Goal: Transaction & Acquisition: Purchase product/service

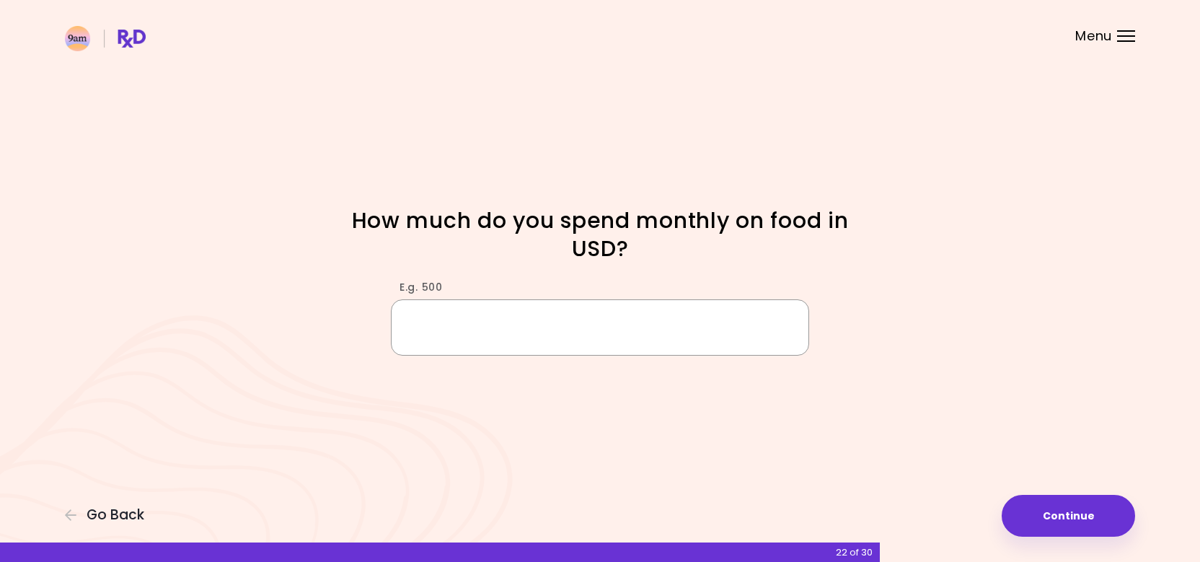
click at [521, 318] on input "E.g. 500" at bounding box center [600, 327] width 418 height 56
type input "***"
click at [1091, 509] on button "Continue" at bounding box center [1068, 516] width 133 height 42
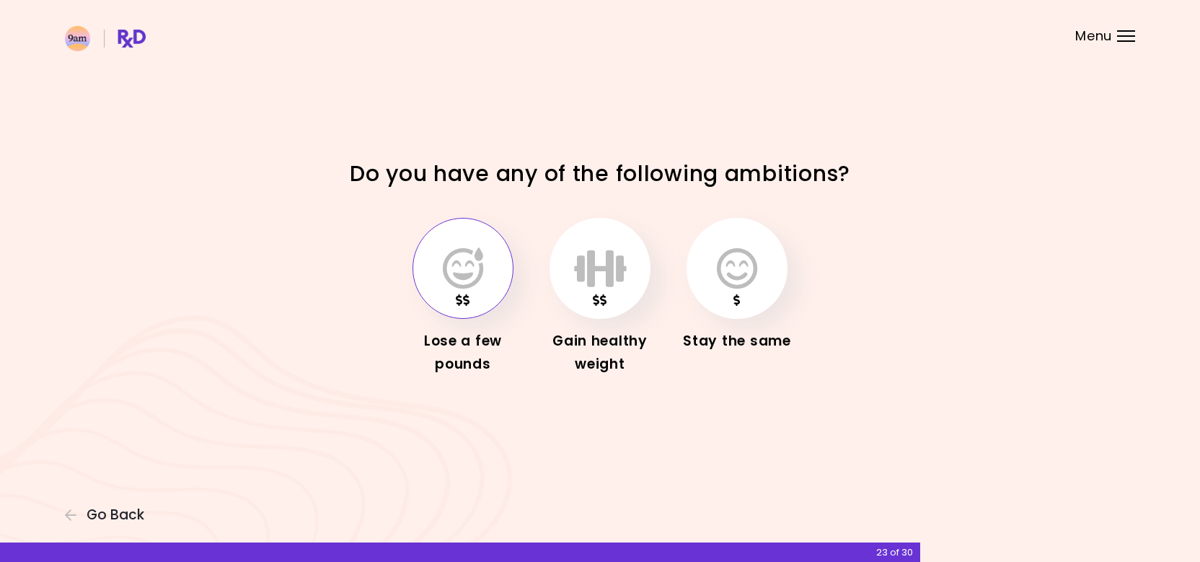
click at [456, 283] on icon "button" at bounding box center [463, 268] width 40 height 42
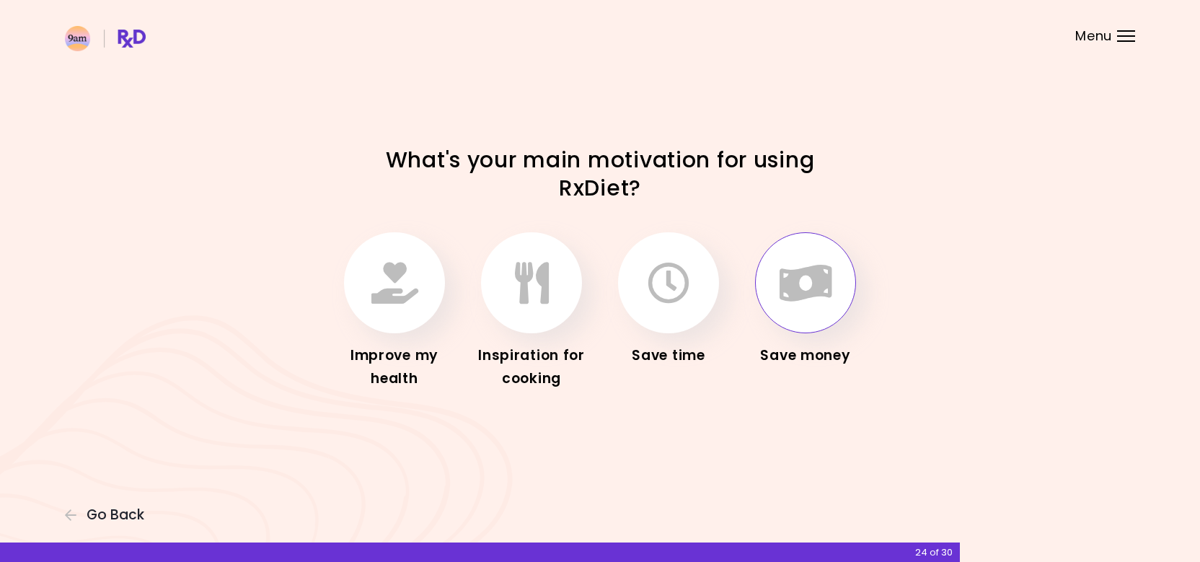
click at [761, 278] on button "button" at bounding box center [805, 282] width 101 height 101
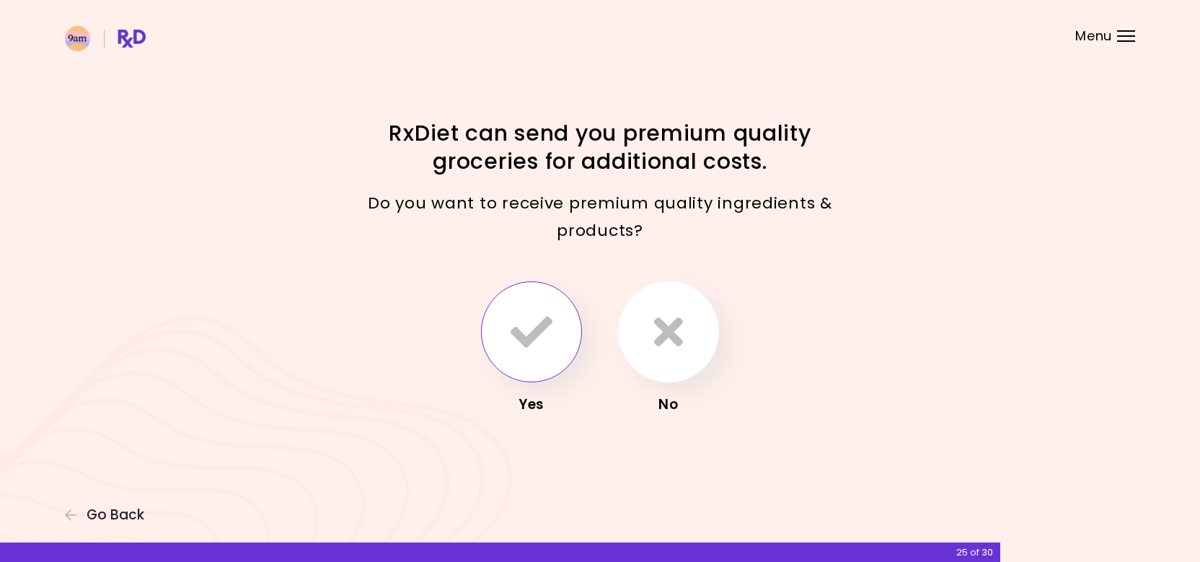
click at [522, 325] on icon "button" at bounding box center [532, 332] width 42 height 42
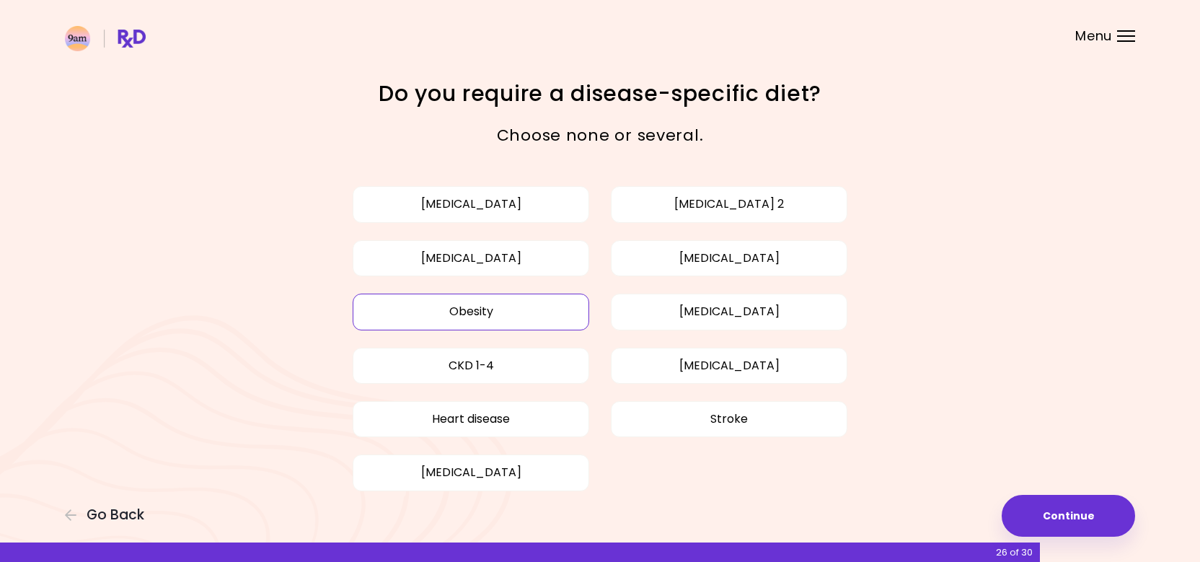
click at [493, 304] on button "Obesity" at bounding box center [471, 312] width 237 height 36
click at [1054, 508] on button "Continue" at bounding box center [1068, 516] width 133 height 42
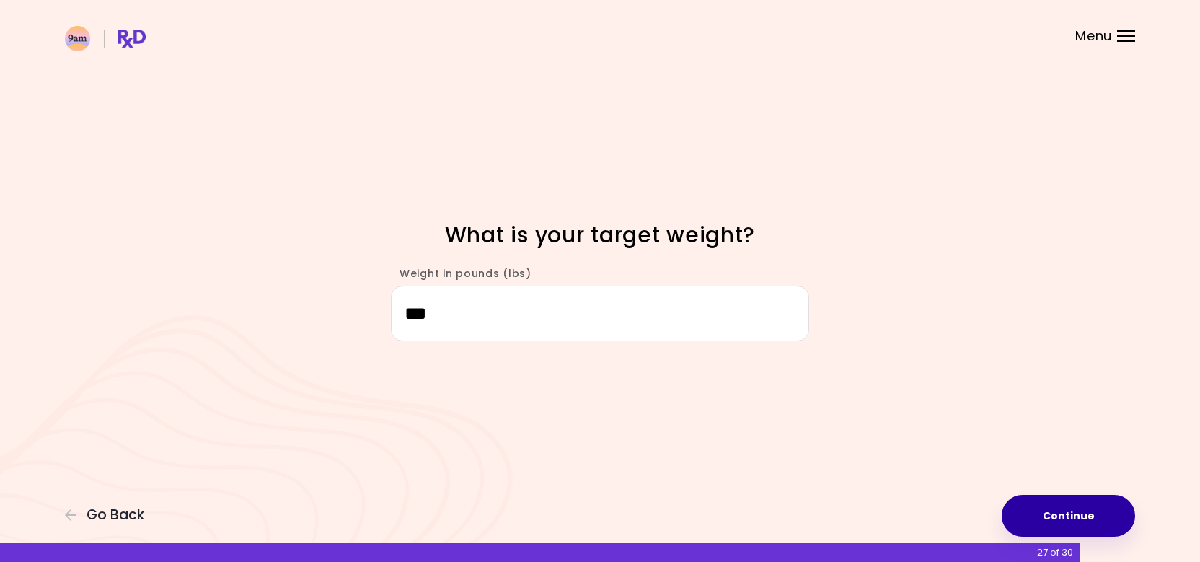
type input "***"
click at [1073, 508] on button "Continue" at bounding box center [1068, 516] width 133 height 42
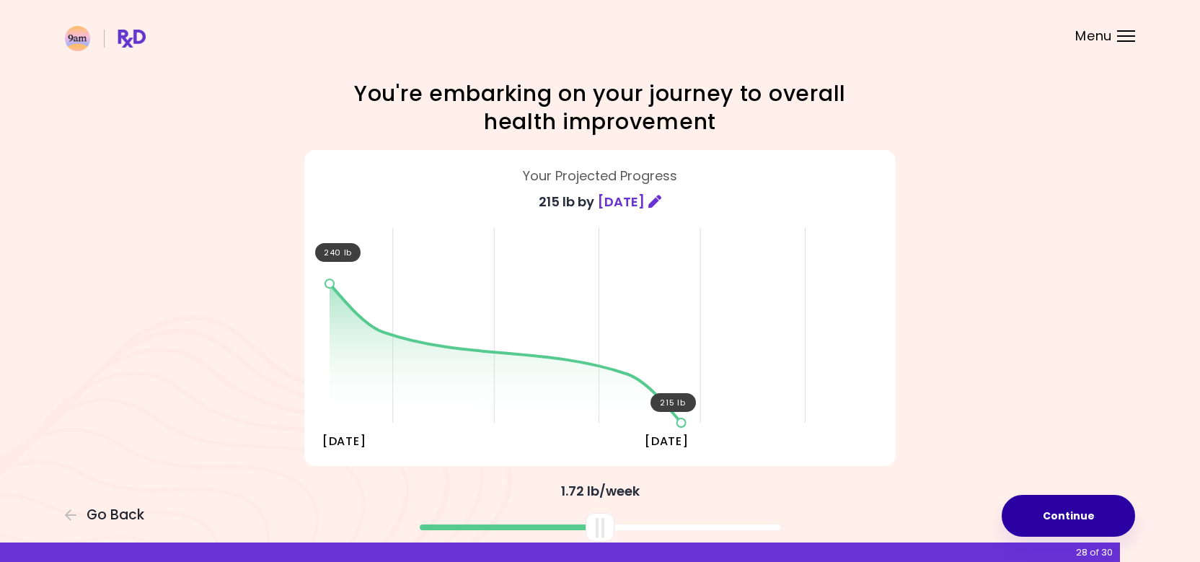
click at [1032, 502] on button "Continue" at bounding box center [1068, 516] width 133 height 42
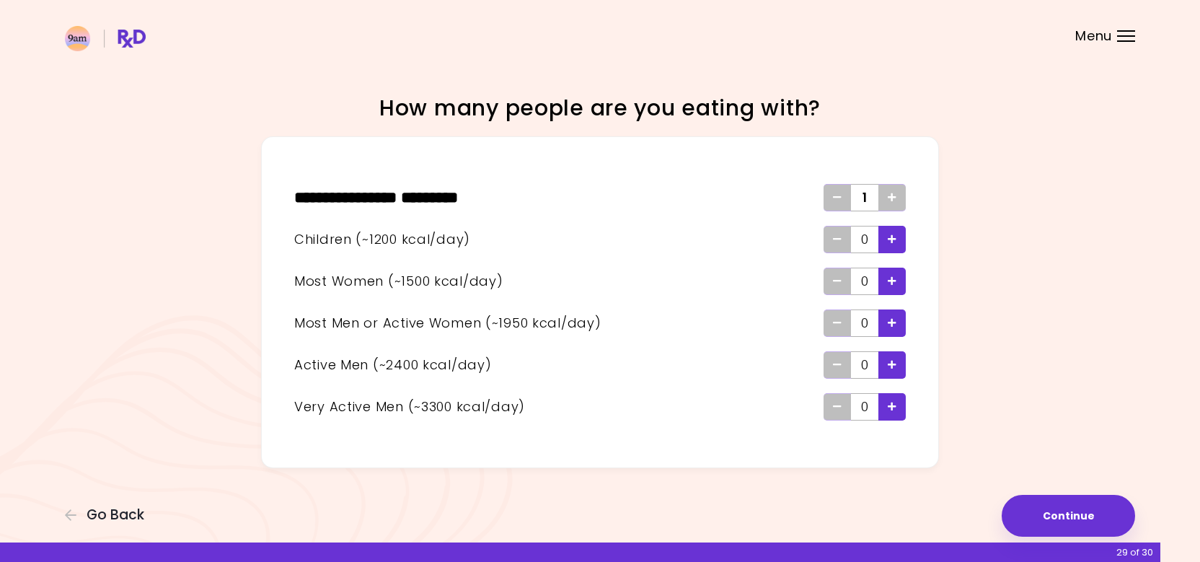
click at [889, 282] on icon "Add - Woman" at bounding box center [892, 280] width 9 height 9
click at [1045, 513] on button "Continue" at bounding box center [1068, 516] width 133 height 42
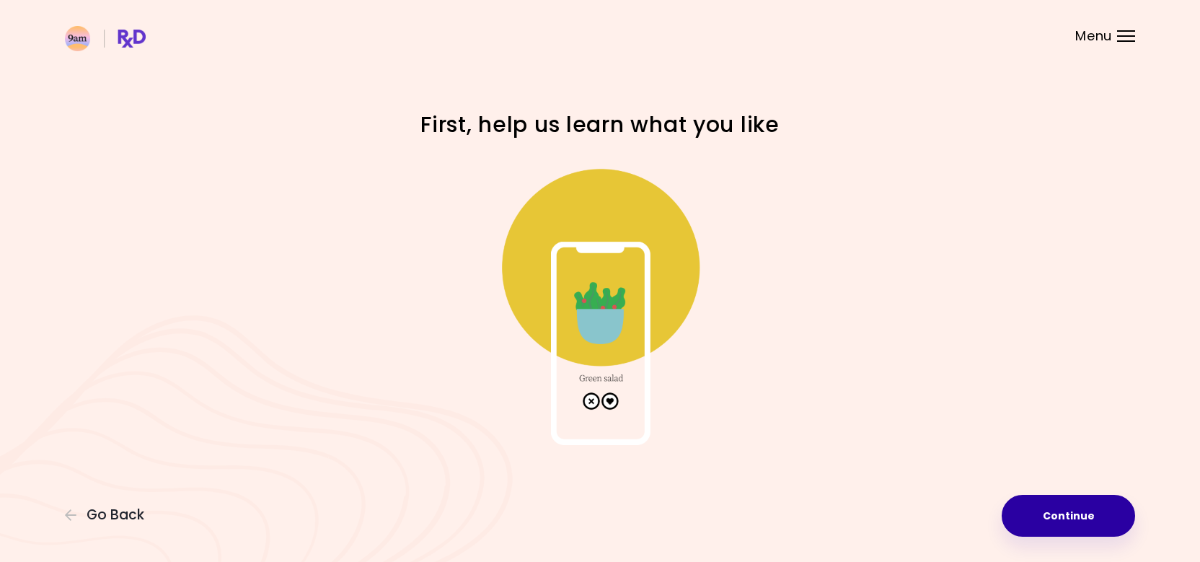
click at [1052, 507] on button "Continue" at bounding box center [1068, 516] width 133 height 42
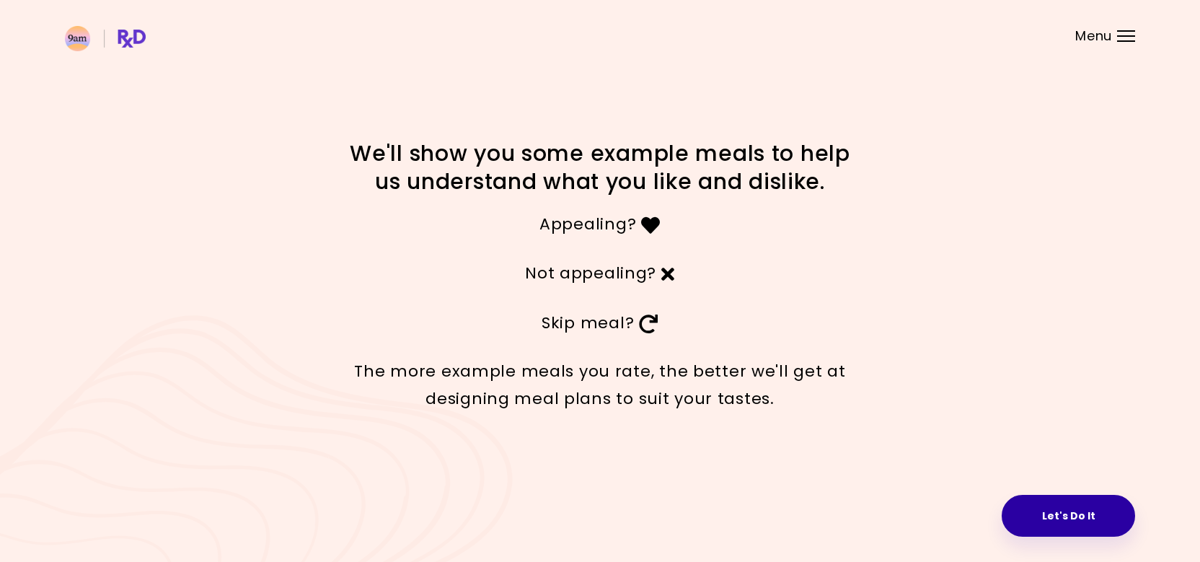
click at [1055, 519] on button "Let's Do It" at bounding box center [1068, 516] width 133 height 42
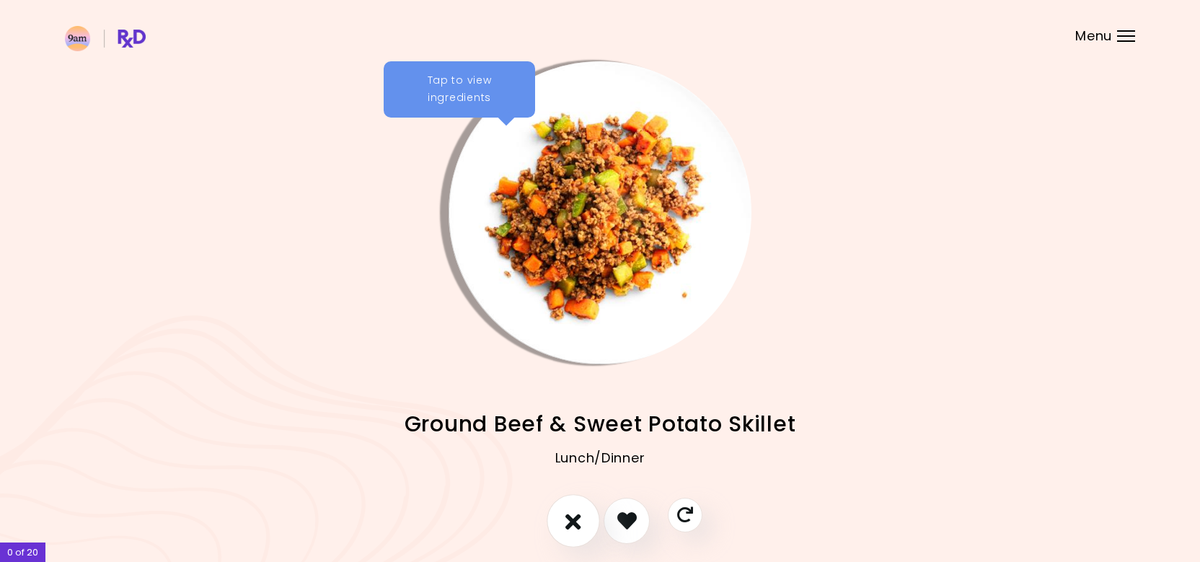
click at [565, 524] on button "I don't like this recipe" at bounding box center [573, 520] width 53 height 53
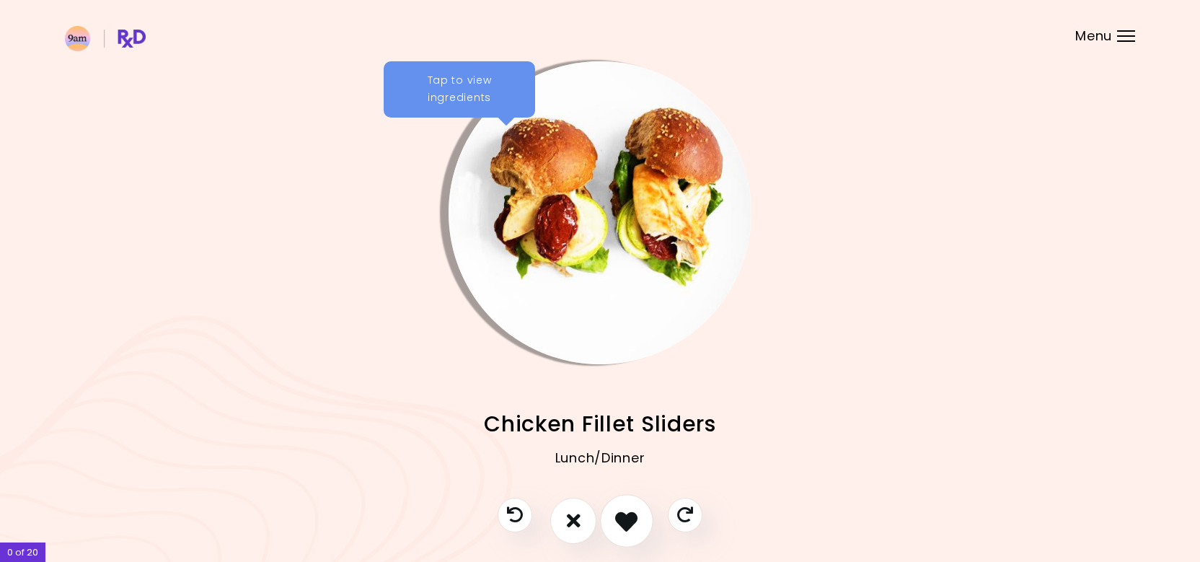
click at [635, 526] on icon "I like this recipe" at bounding box center [626, 520] width 22 height 22
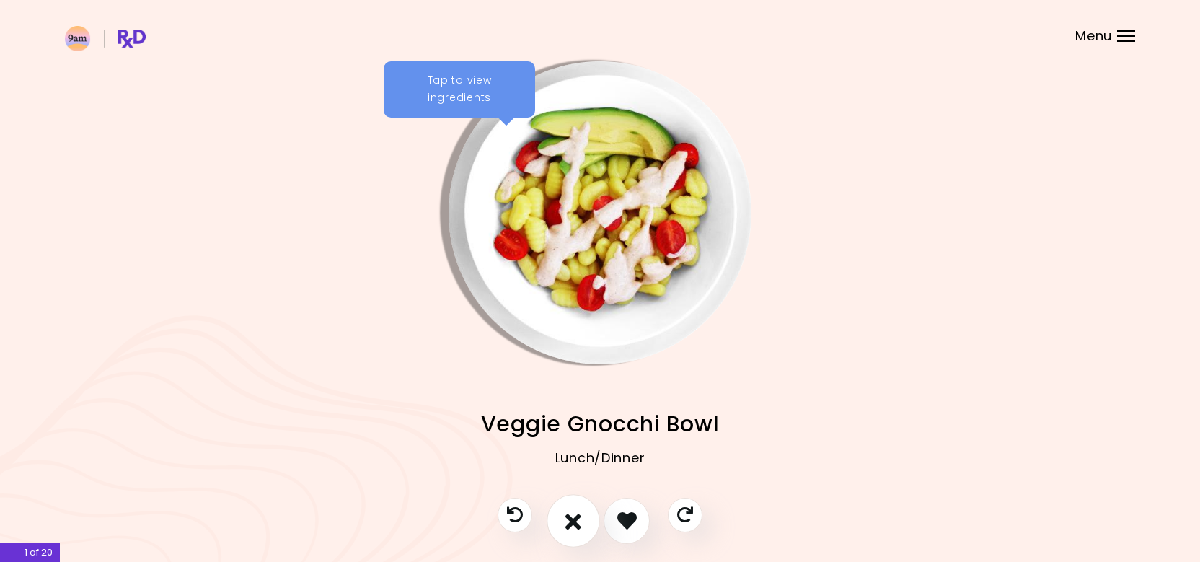
click at [578, 526] on icon "I don't like this recipe" at bounding box center [574, 520] width 16 height 22
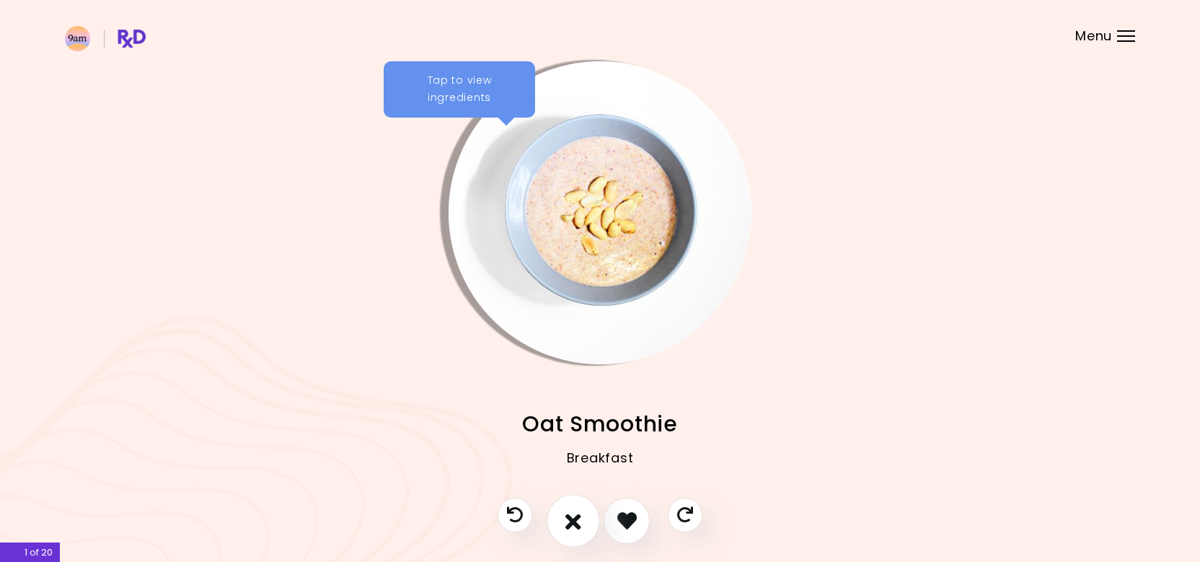
click at [578, 526] on icon "I don't like this recipe" at bounding box center [574, 520] width 16 height 22
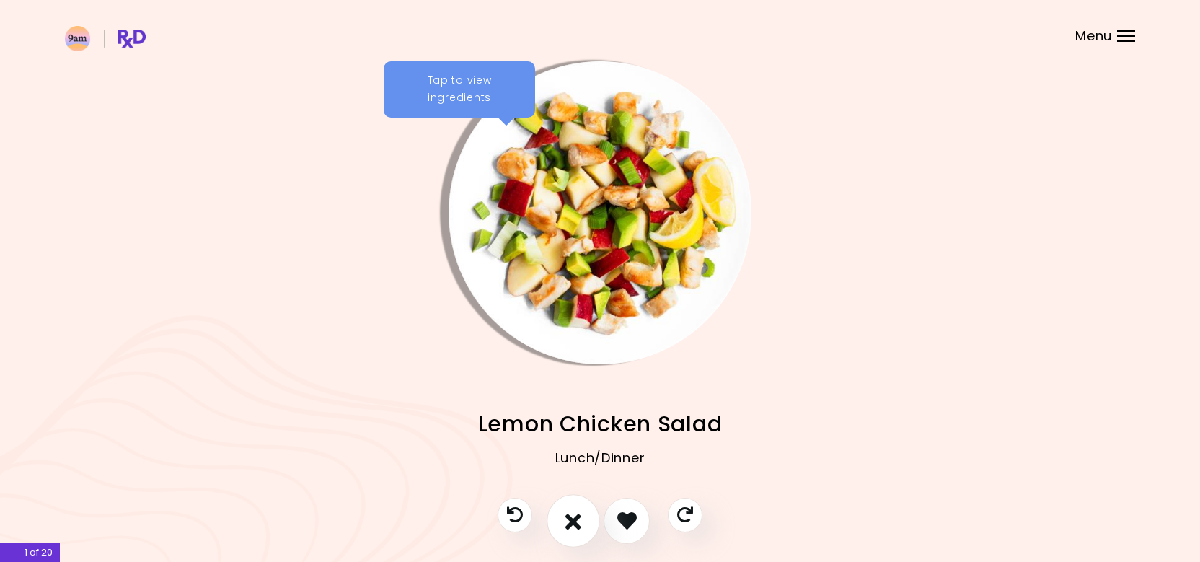
click at [578, 526] on icon "I don't like this recipe" at bounding box center [574, 520] width 16 height 22
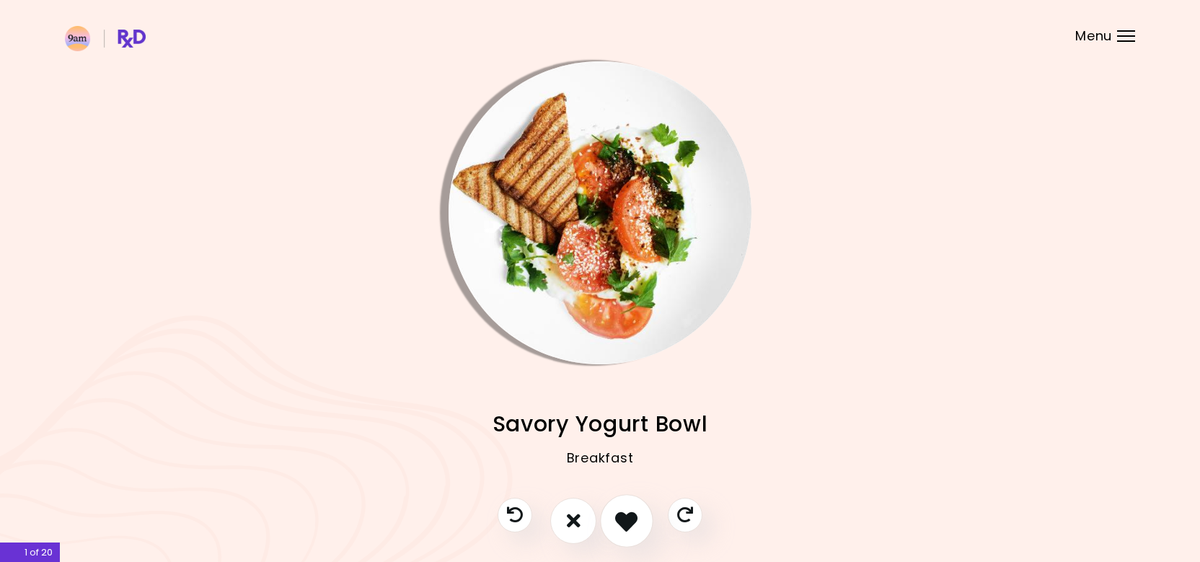
click at [625, 523] on icon "I like this recipe" at bounding box center [626, 520] width 22 height 22
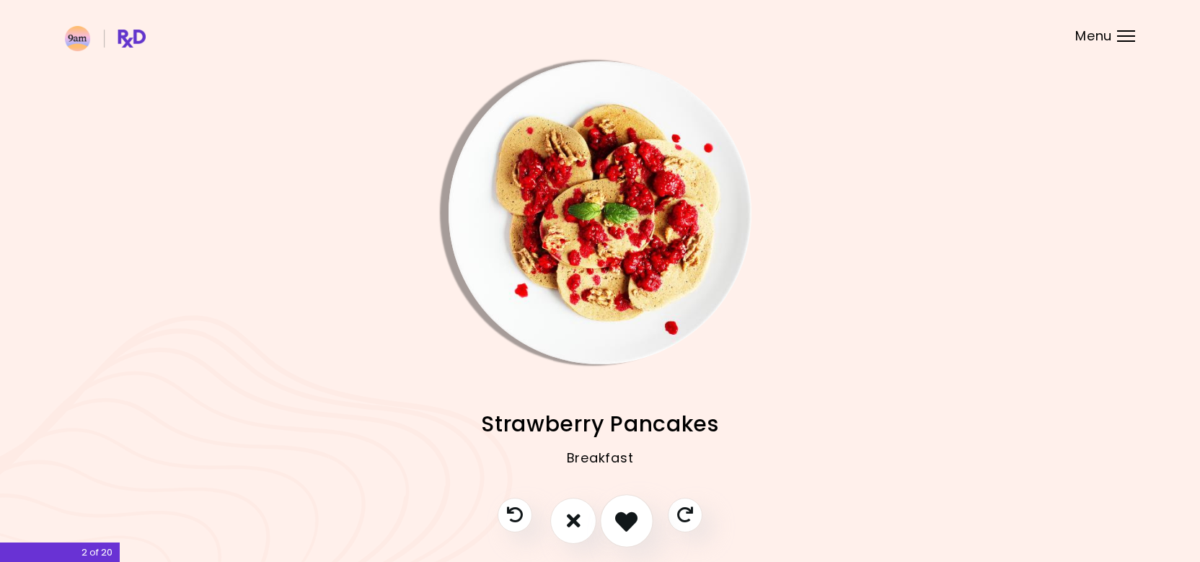
click at [625, 523] on icon "I like this recipe" at bounding box center [626, 520] width 22 height 22
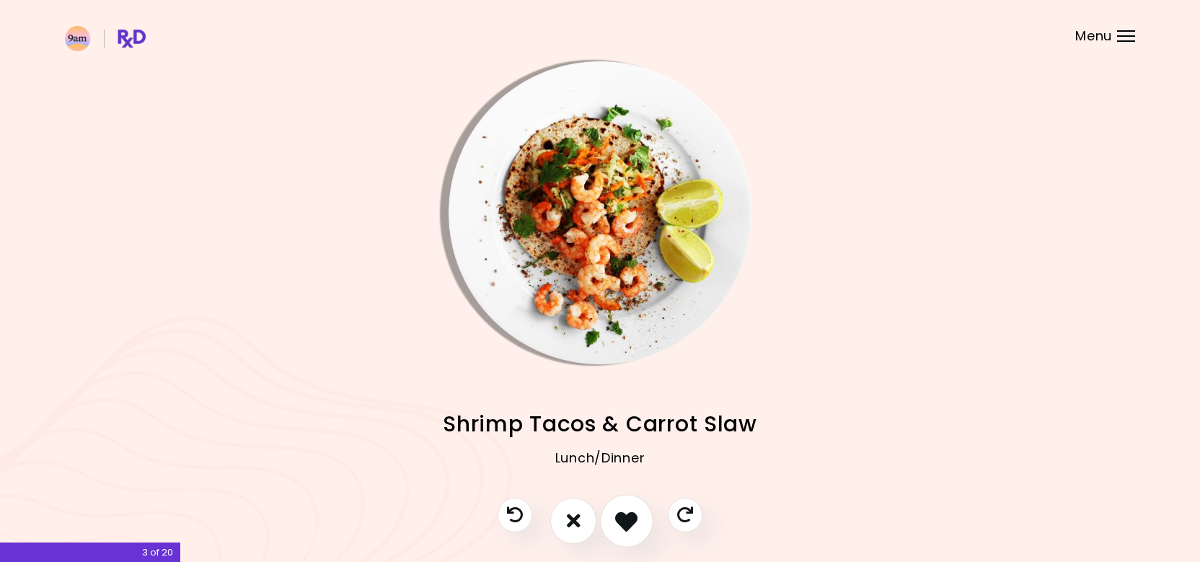
click at [625, 523] on icon "I like this recipe" at bounding box center [626, 520] width 22 height 22
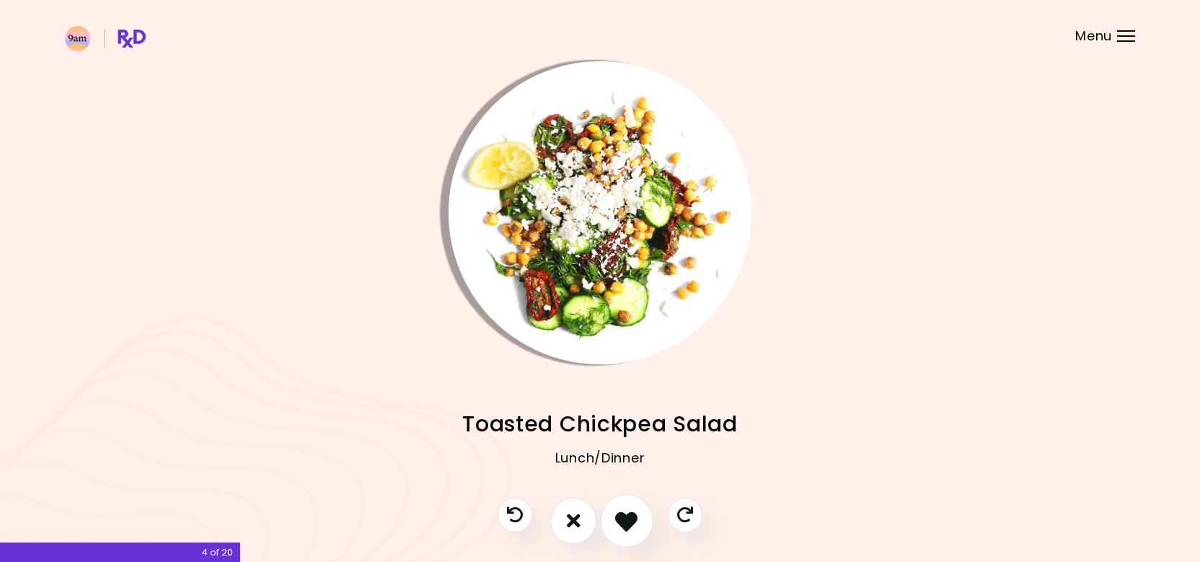
click at [625, 523] on icon "I like this recipe" at bounding box center [626, 520] width 22 height 22
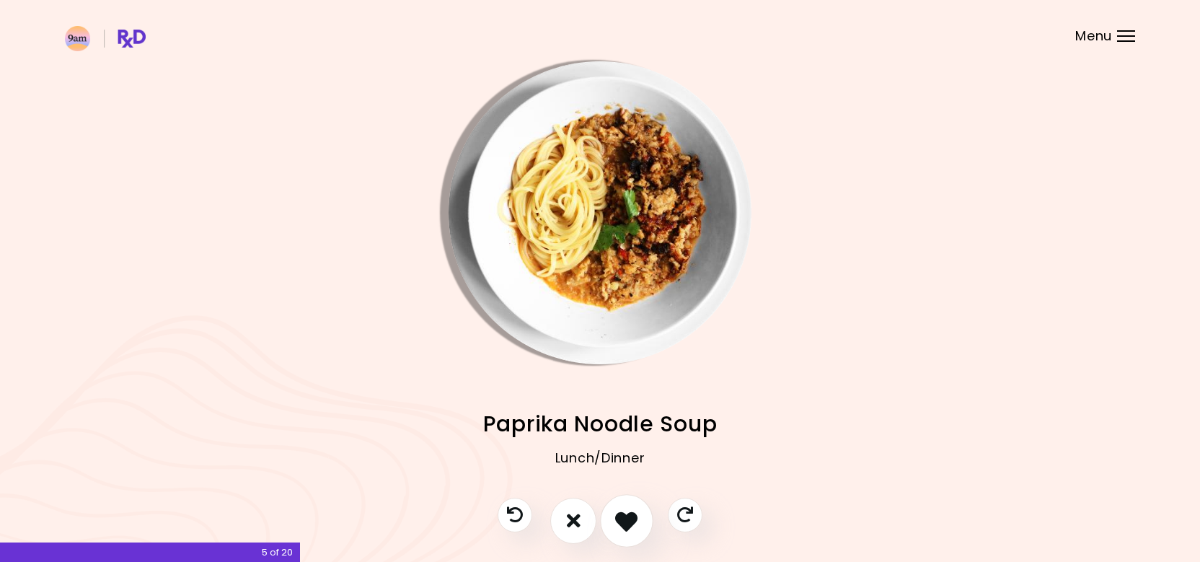
click at [625, 523] on icon "I like this recipe" at bounding box center [626, 520] width 22 height 22
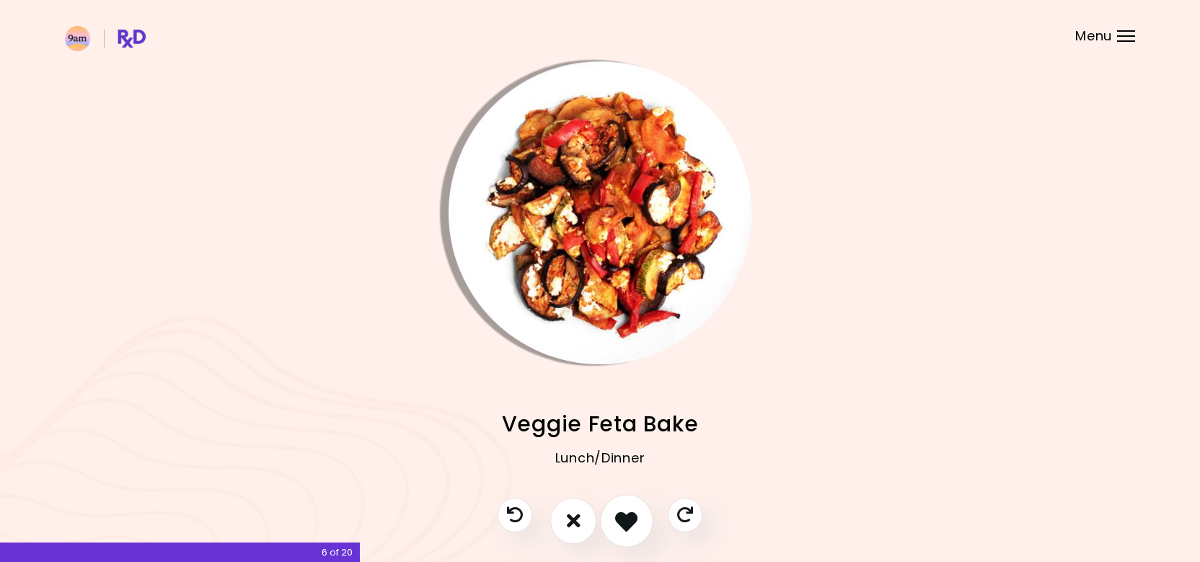
click at [625, 523] on icon "I like this recipe" at bounding box center [626, 520] width 22 height 22
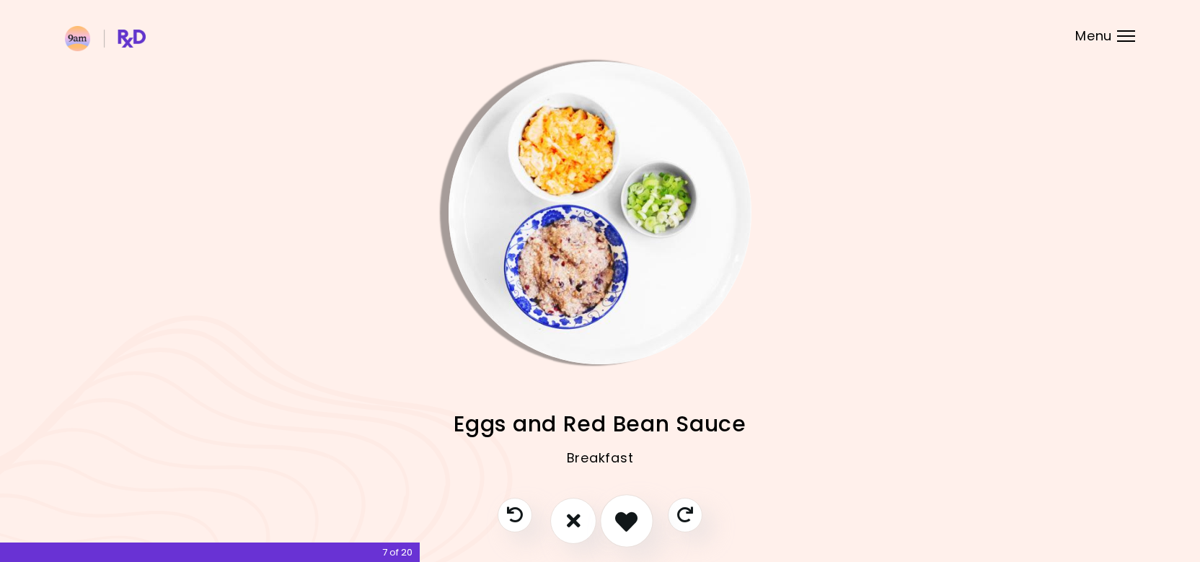
click at [625, 523] on icon "I like this recipe" at bounding box center [626, 520] width 22 height 22
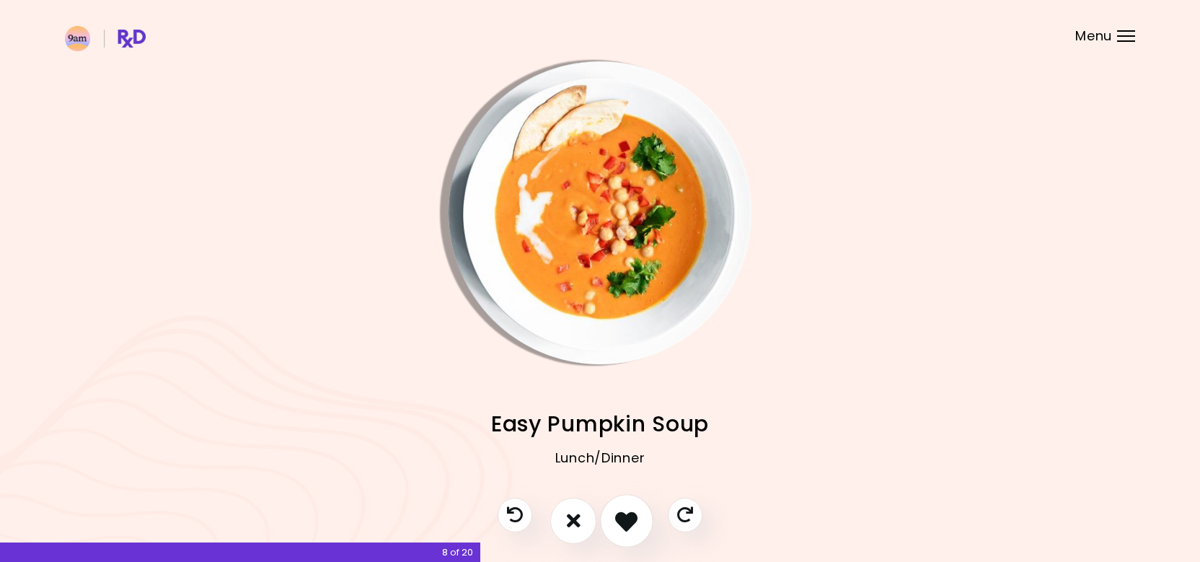
click at [625, 523] on icon "I like this recipe" at bounding box center [626, 520] width 22 height 22
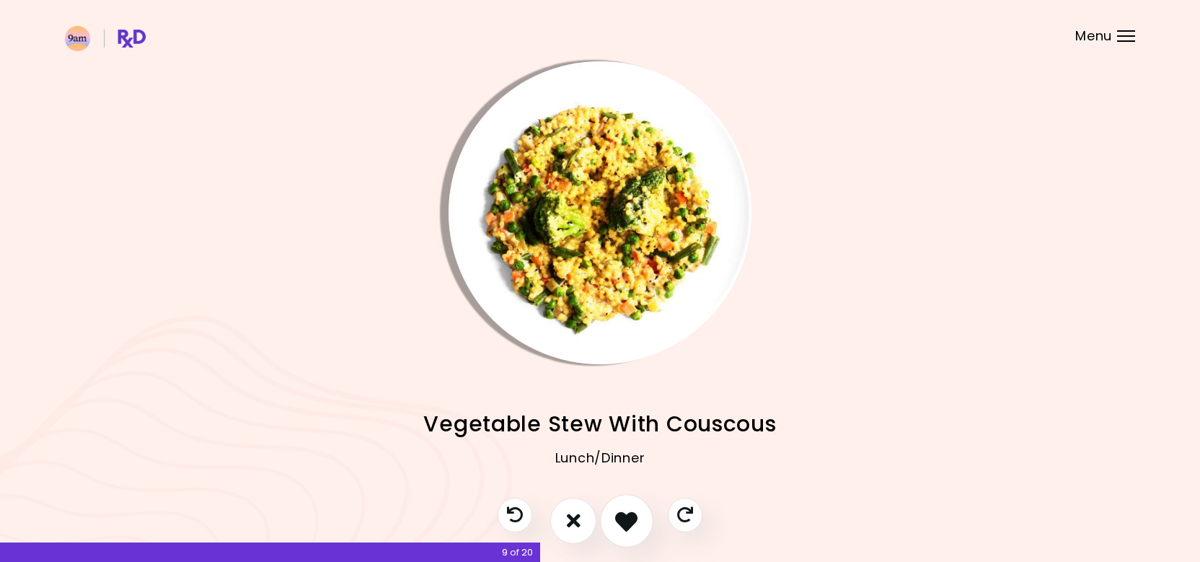
click at [625, 523] on icon "I like this recipe" at bounding box center [626, 520] width 22 height 22
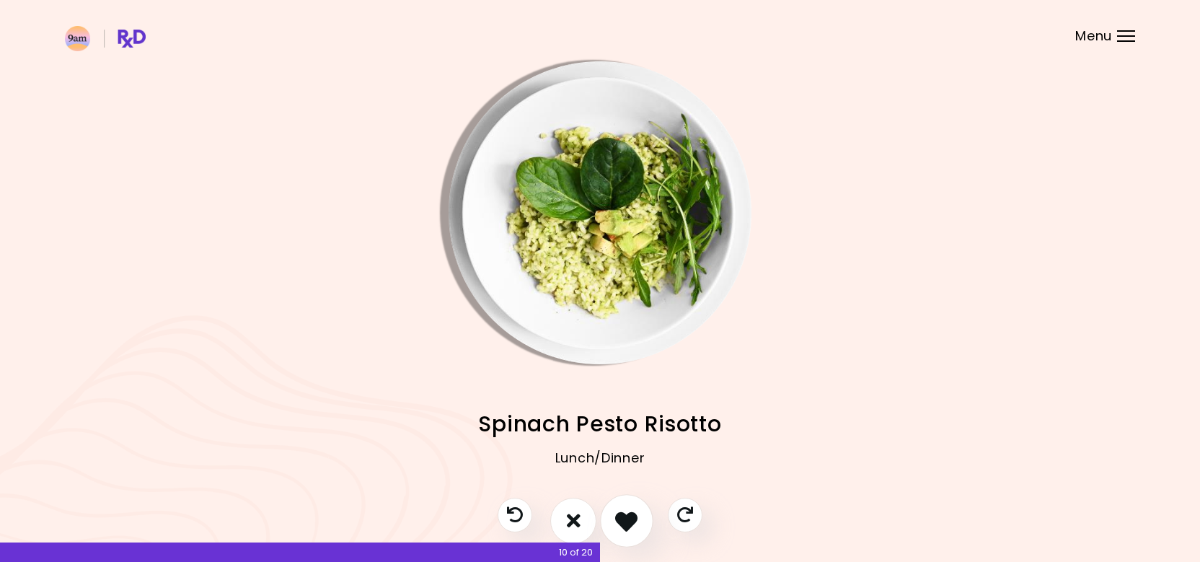
click at [625, 523] on icon "I like this recipe" at bounding box center [626, 520] width 22 height 22
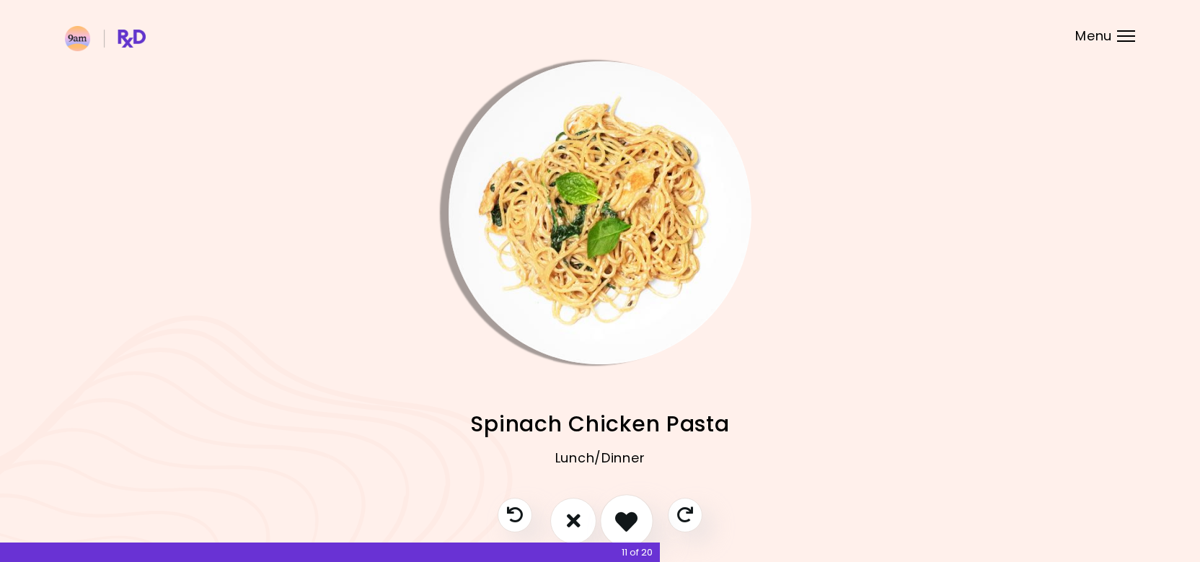
click at [625, 523] on icon "I like this recipe" at bounding box center [626, 520] width 22 height 22
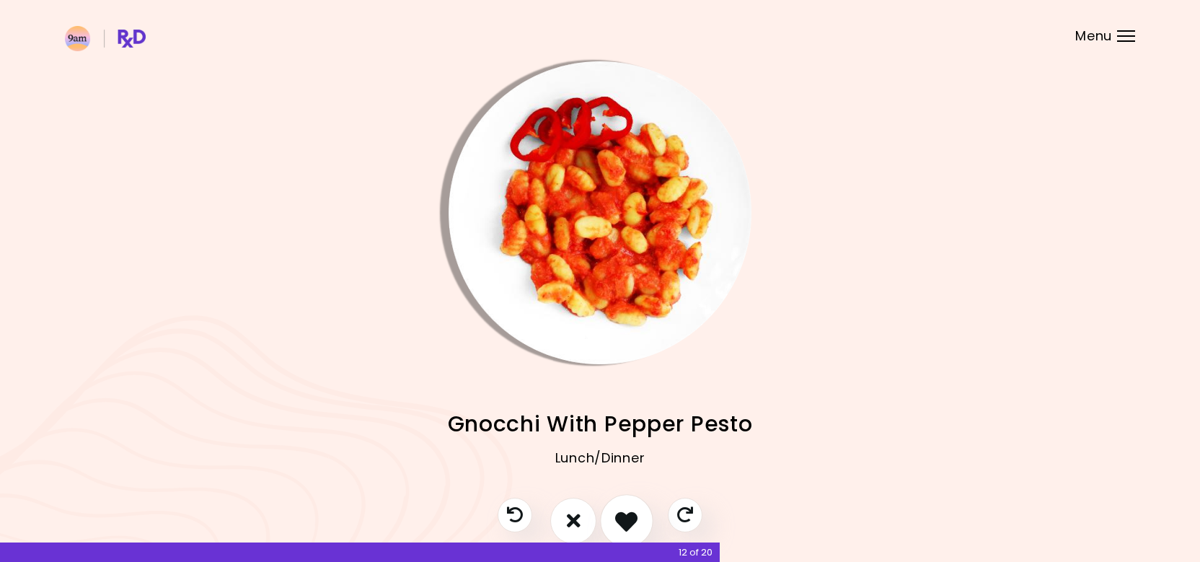
click at [625, 523] on icon "I like this recipe" at bounding box center [626, 520] width 22 height 22
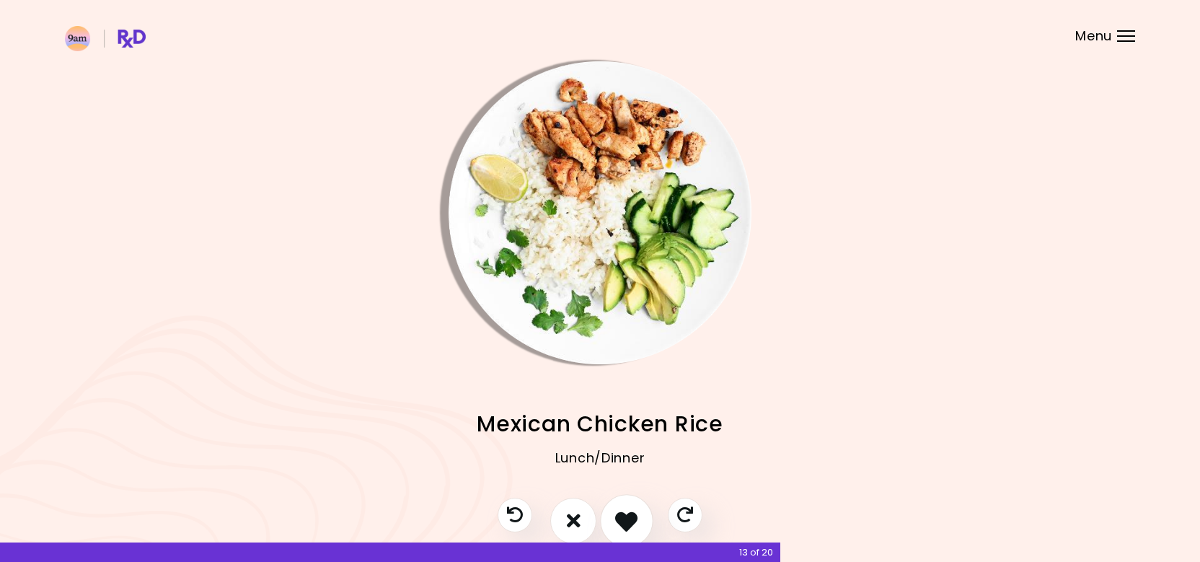
click at [641, 508] on button "I like this recipe" at bounding box center [626, 520] width 53 height 53
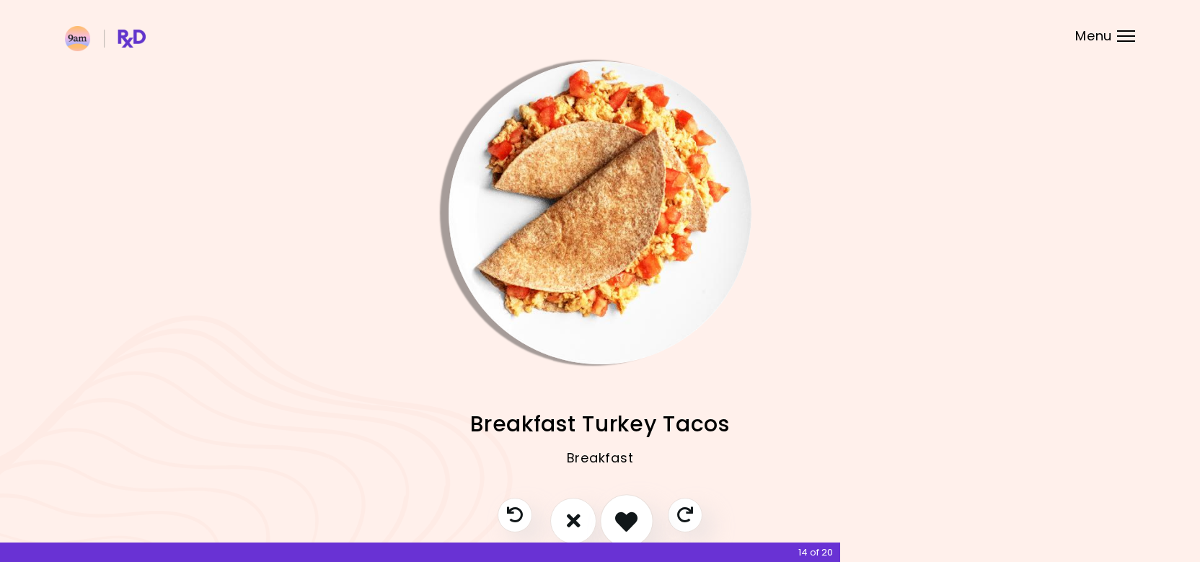
click at [641, 508] on button "I like this recipe" at bounding box center [626, 520] width 53 height 53
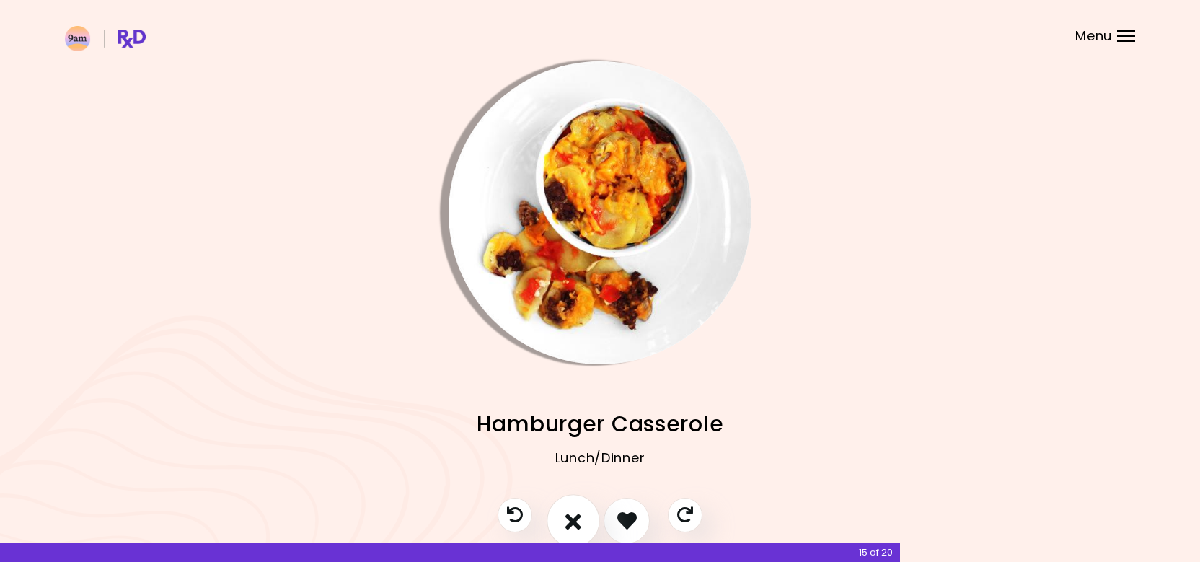
click at [583, 516] on button "I don't like this recipe" at bounding box center [573, 520] width 53 height 53
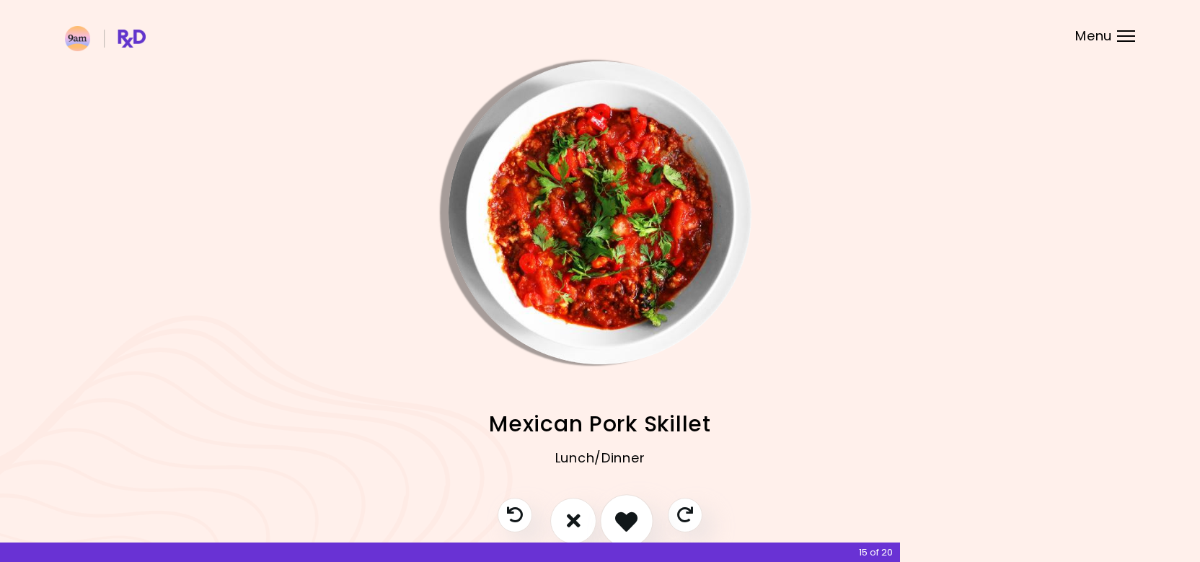
click at [620, 508] on button "I like this recipe" at bounding box center [626, 520] width 53 height 53
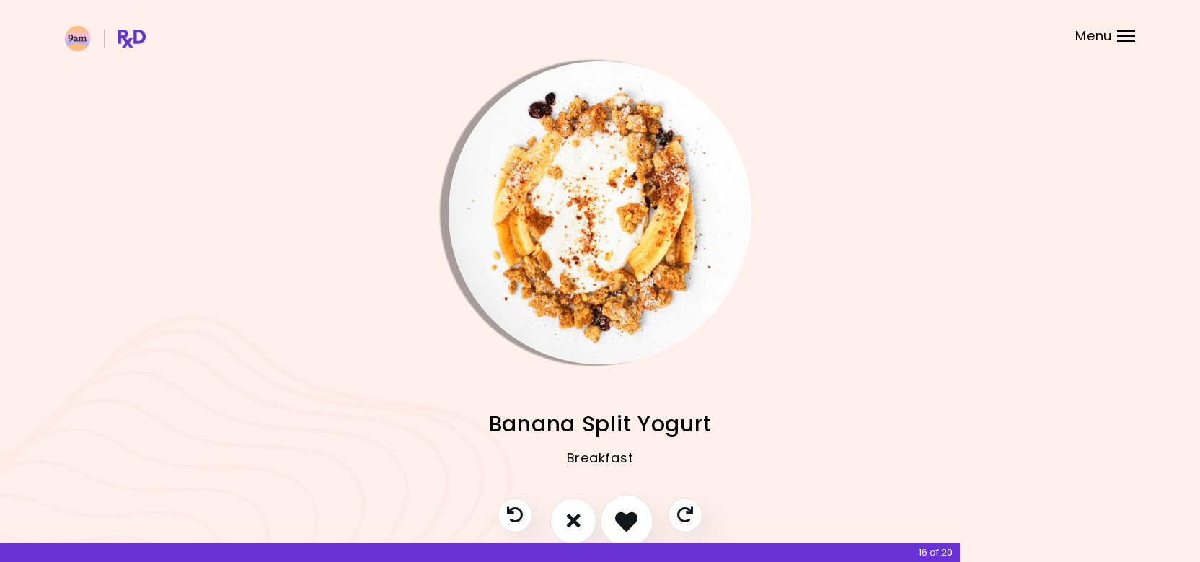
click at [620, 508] on button "I like this recipe" at bounding box center [626, 520] width 53 height 53
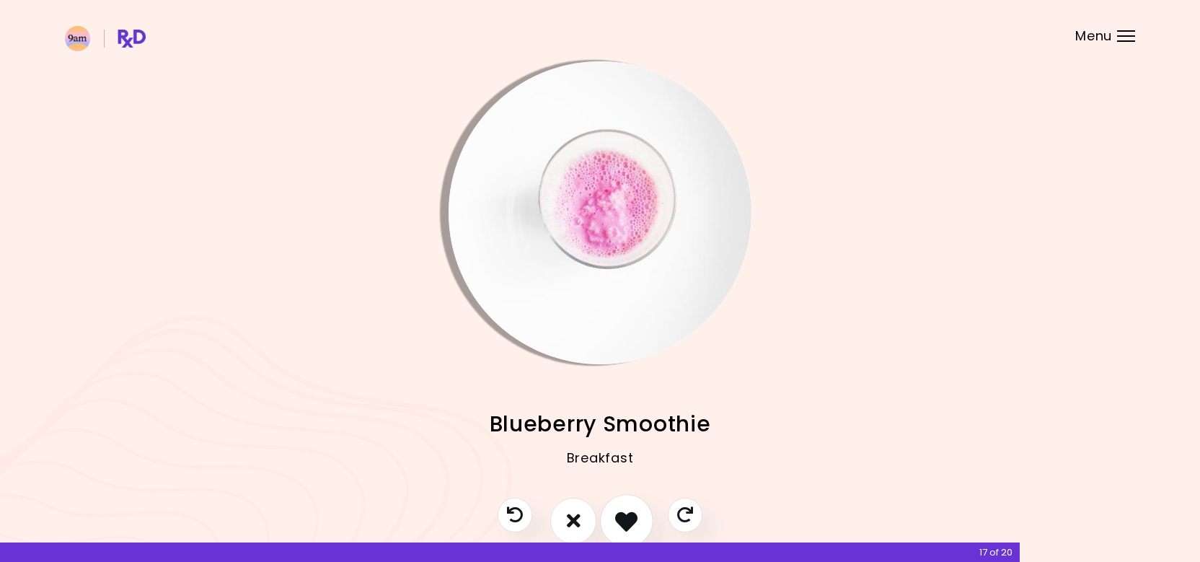
click at [620, 508] on button "I like this recipe" at bounding box center [626, 520] width 53 height 53
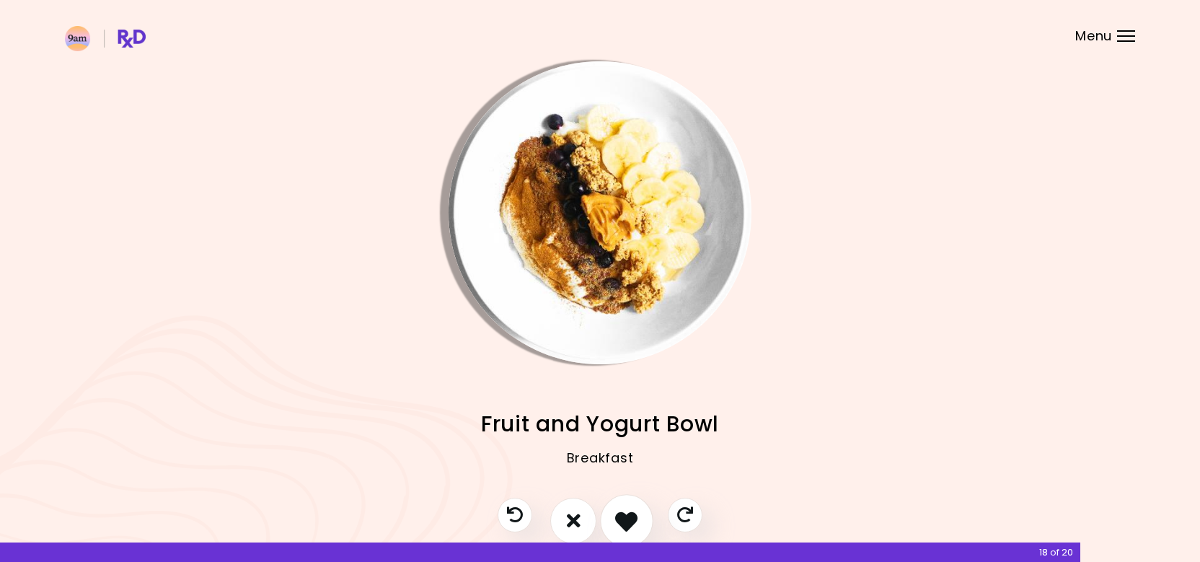
click at [620, 508] on button "I like this recipe" at bounding box center [626, 520] width 53 height 53
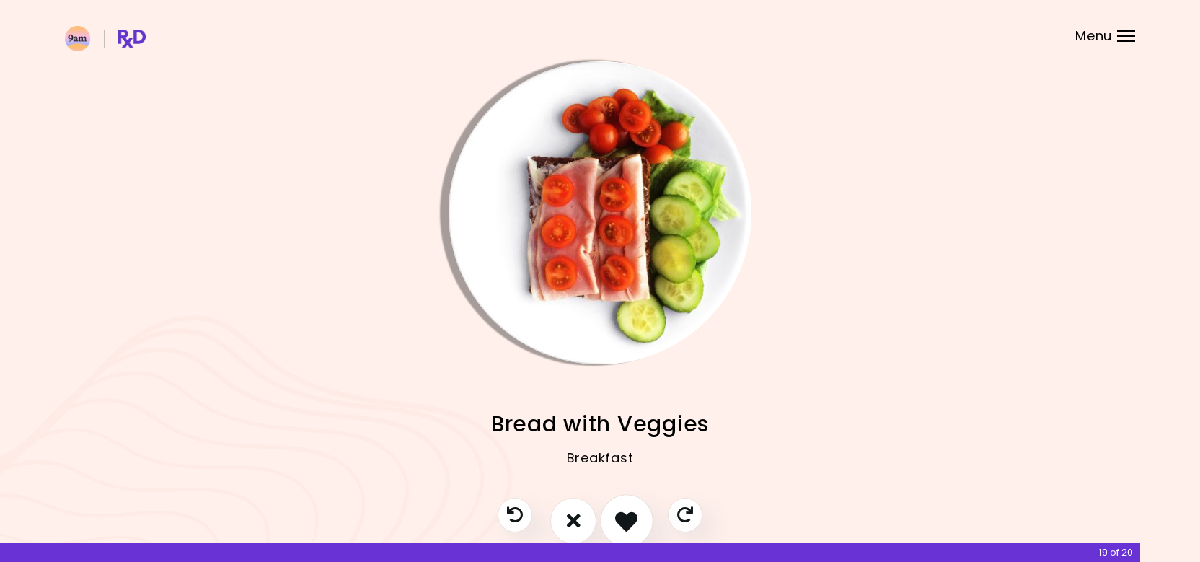
click at [620, 508] on button "I like this recipe" at bounding box center [626, 520] width 53 height 53
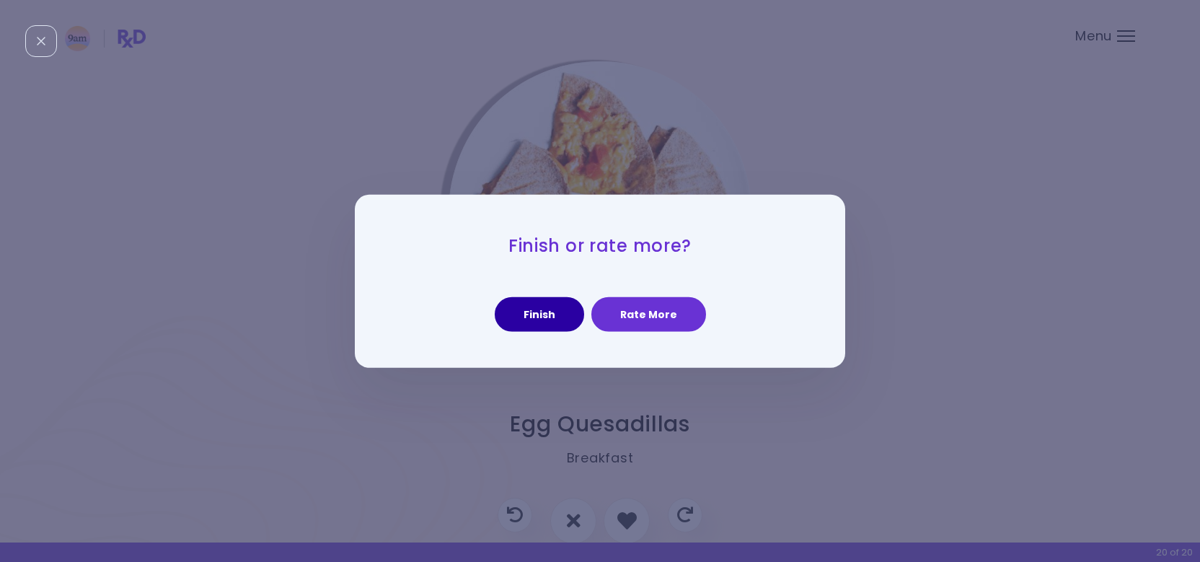
click at [568, 322] on button "Finish" at bounding box center [539, 314] width 89 height 35
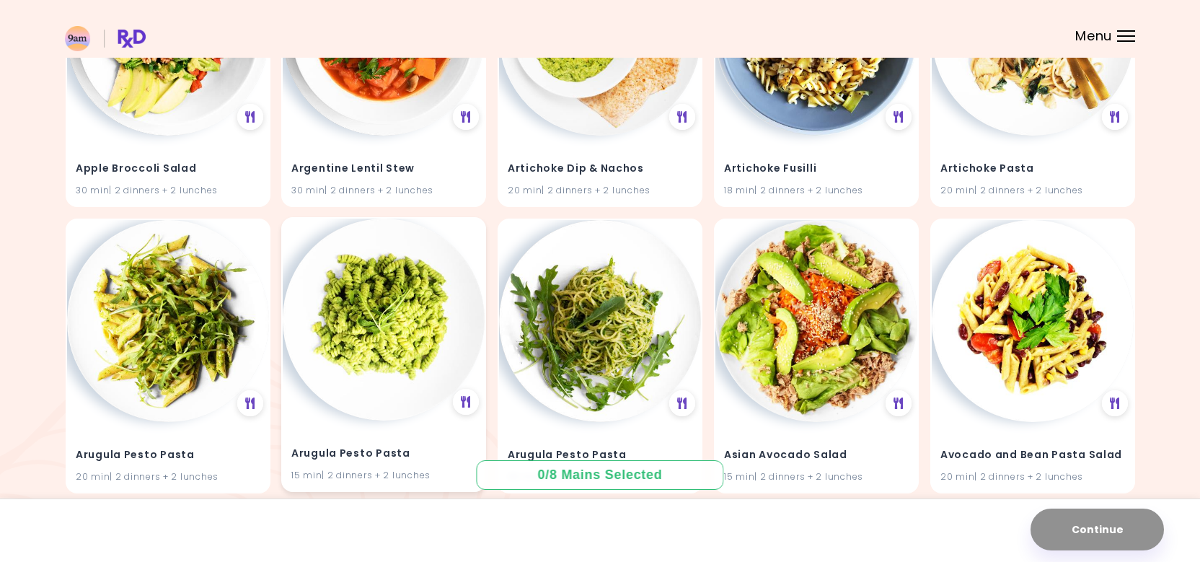
scroll to position [332, 0]
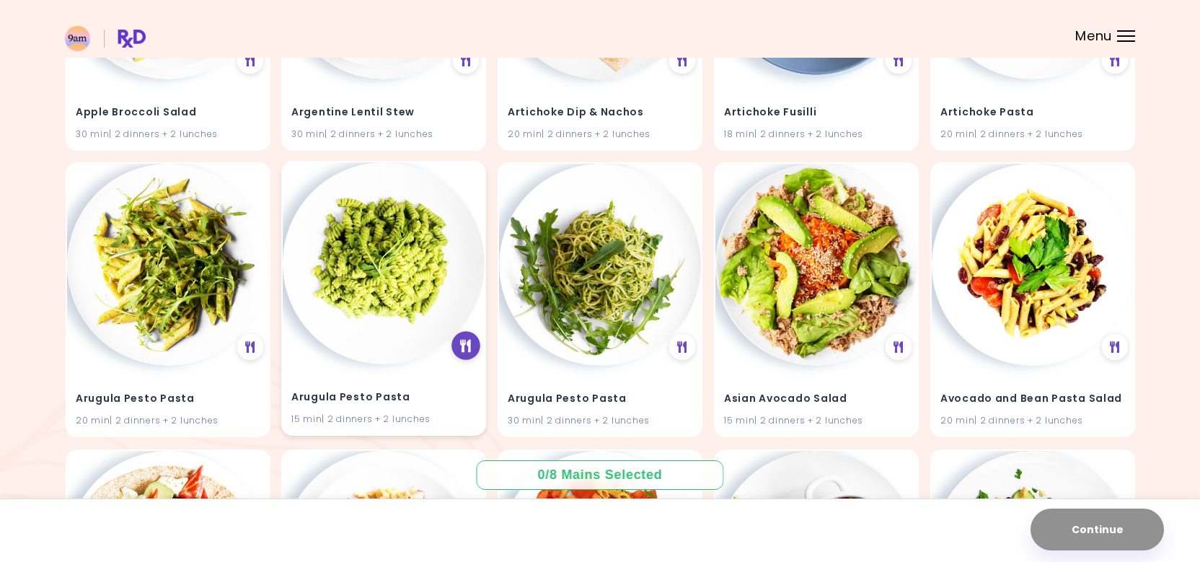
click at [470, 338] on div at bounding box center [466, 345] width 29 height 29
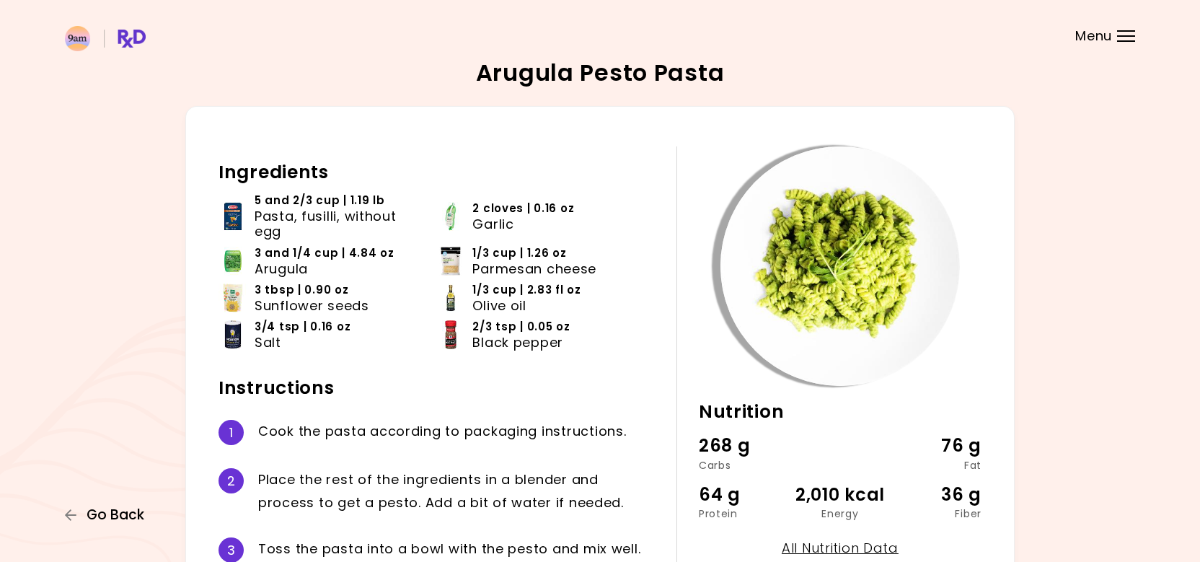
click at [93, 513] on span "Go Back" at bounding box center [116, 515] width 58 height 16
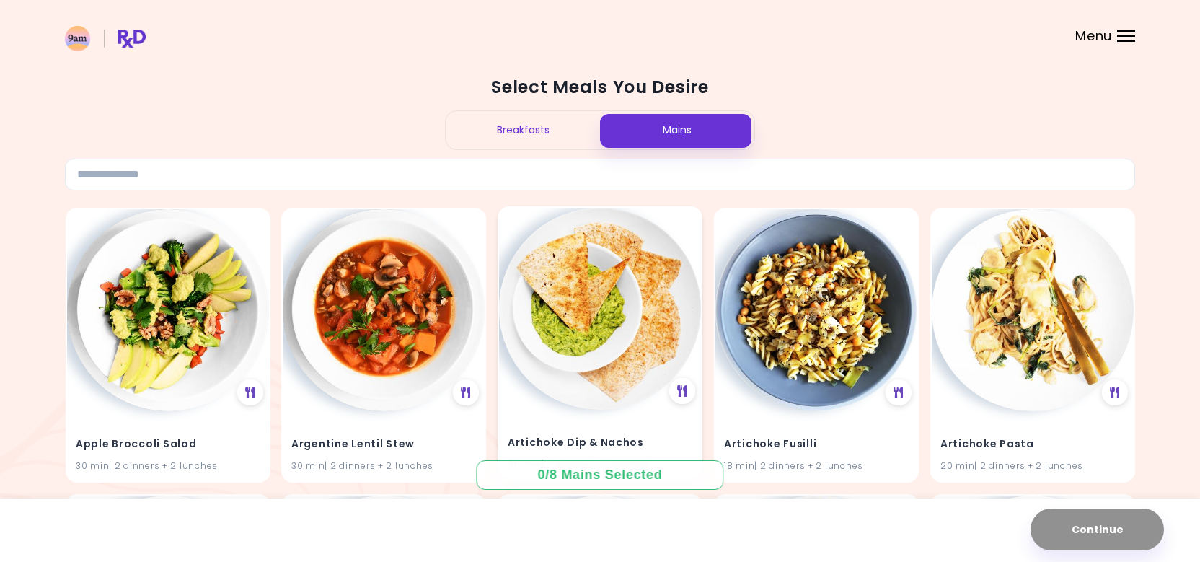
click at [571, 382] on img at bounding box center [600, 309] width 202 height 202
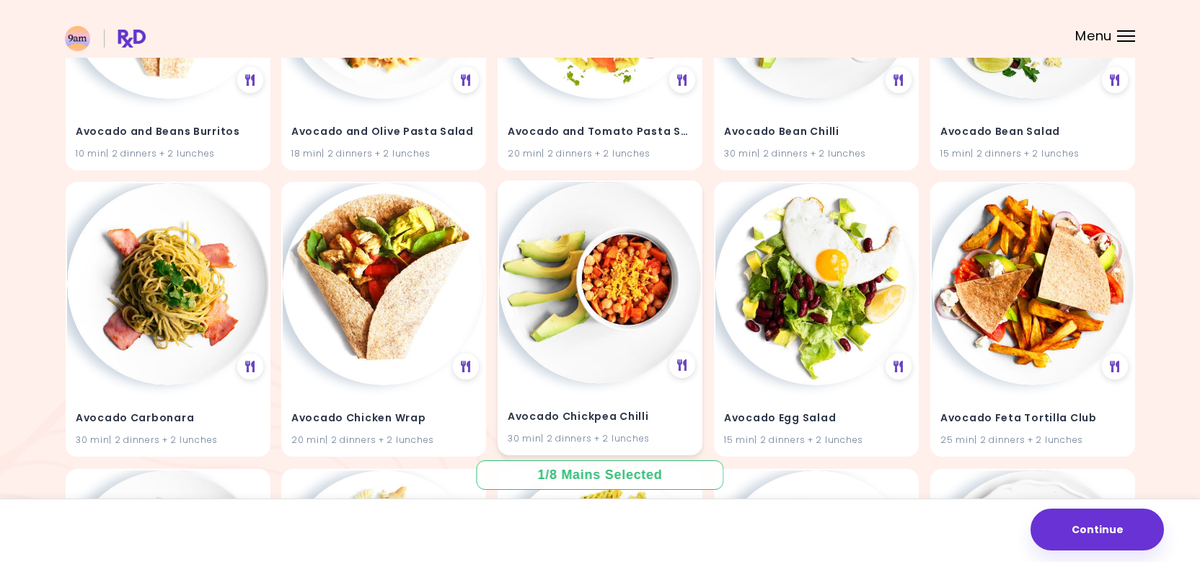
scroll to position [918, 0]
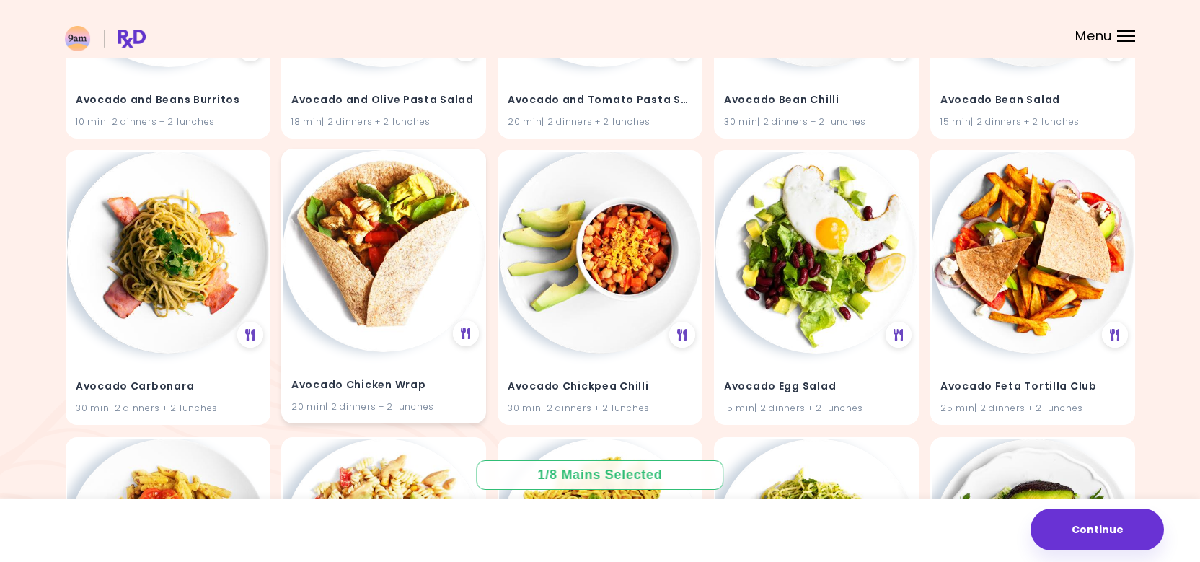
click at [398, 340] on img at bounding box center [384, 251] width 202 height 202
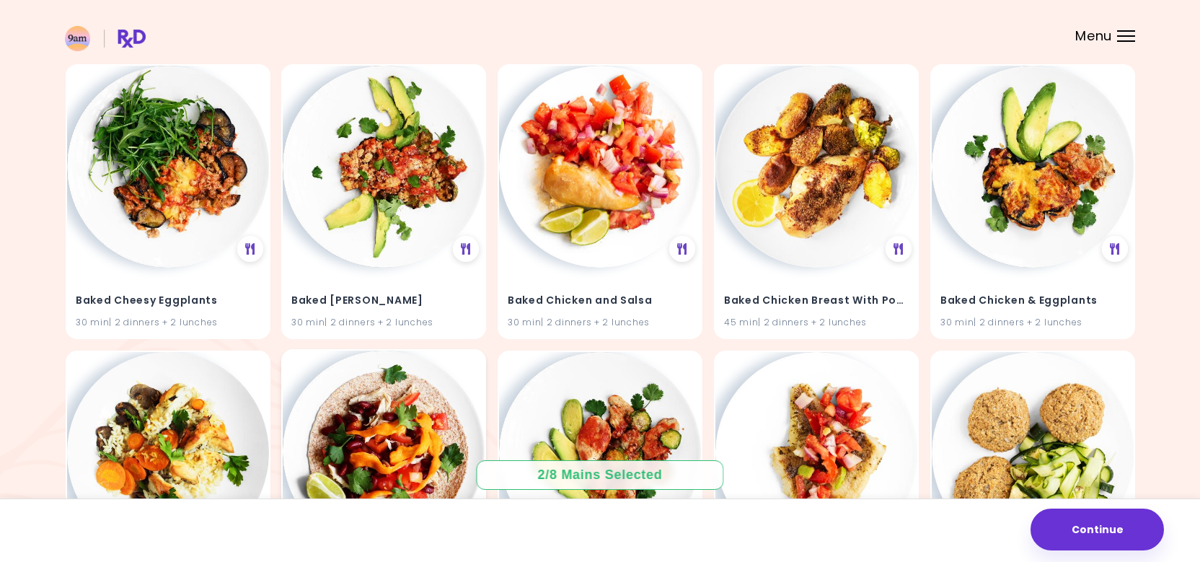
scroll to position [2722, 0]
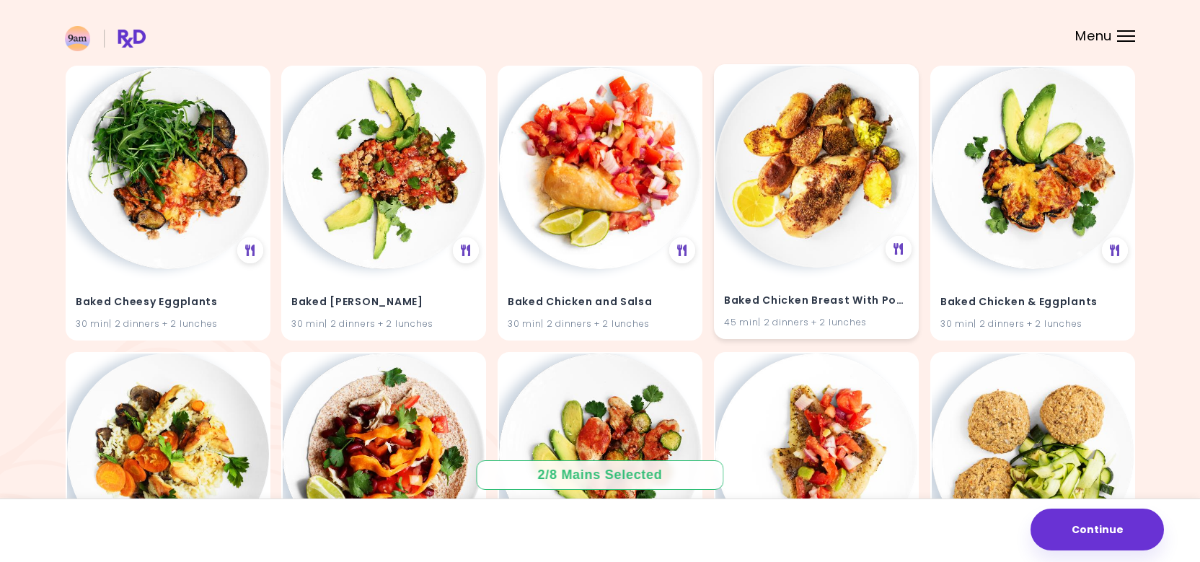
click at [775, 303] on h4 "Baked Chicken Breast With Potatoes" at bounding box center [816, 300] width 185 height 23
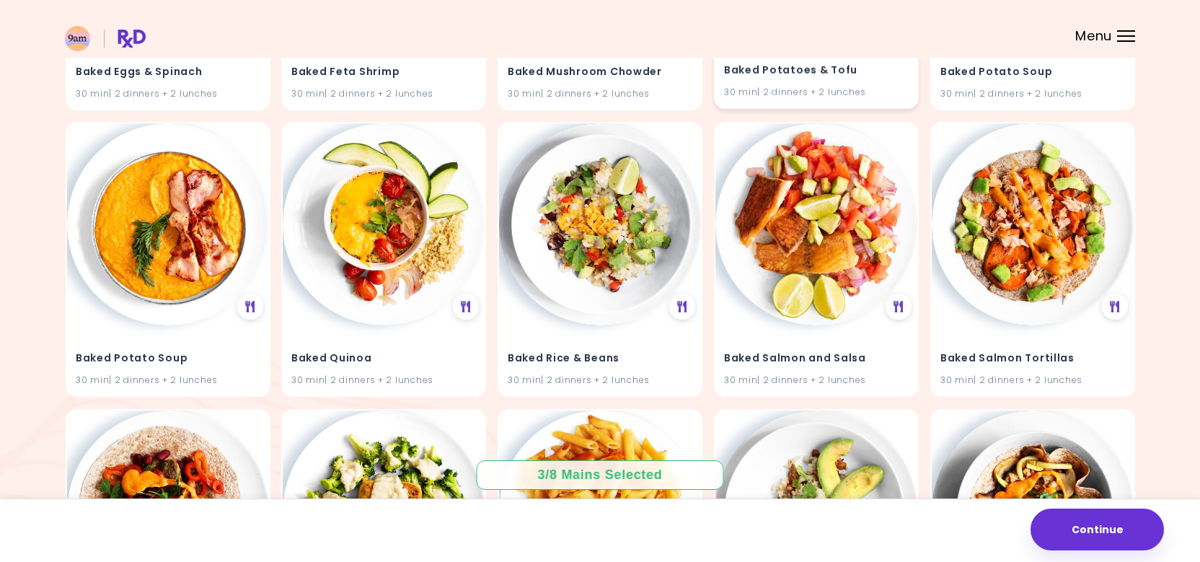
scroll to position [3536, 0]
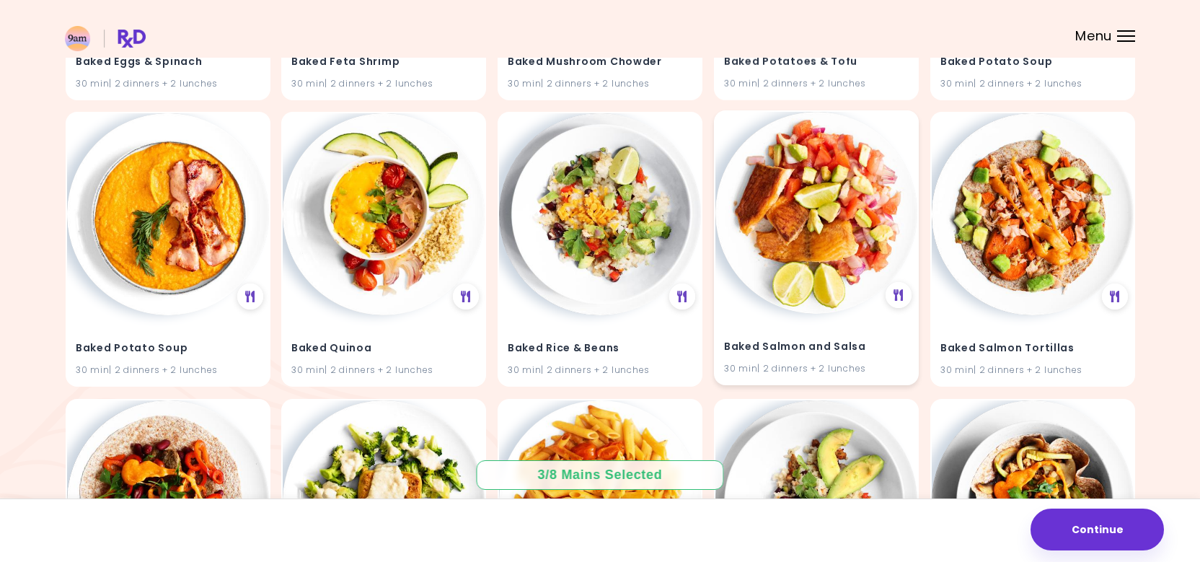
click at [726, 320] on div "Baked Salmon and Salsa 30 min | 2 dinners + 2 lunches" at bounding box center [817, 349] width 202 height 71
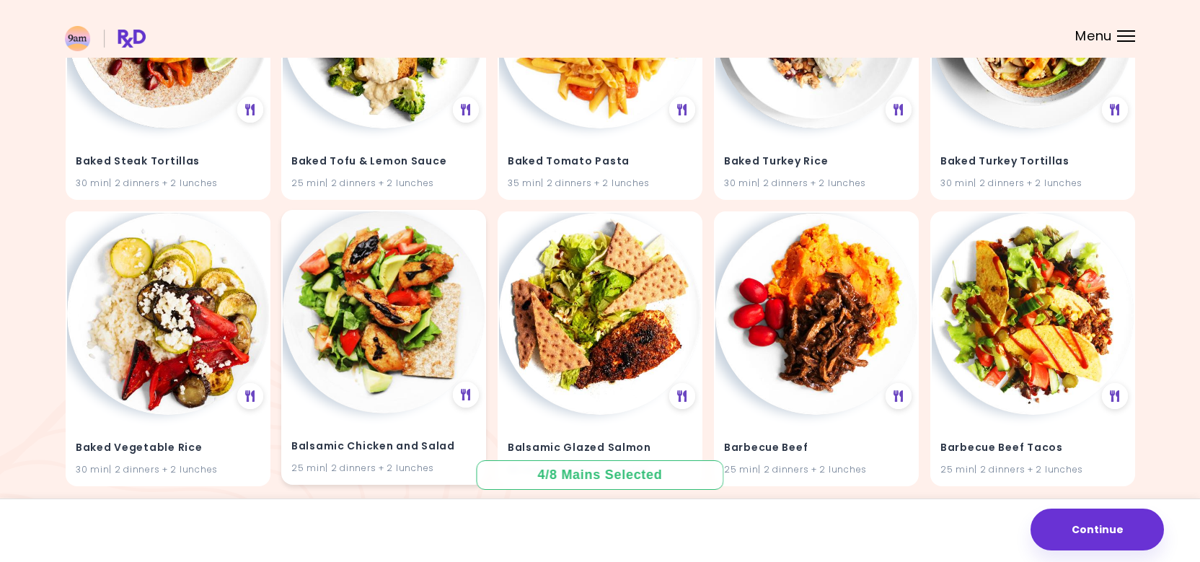
scroll to position [4029, 0]
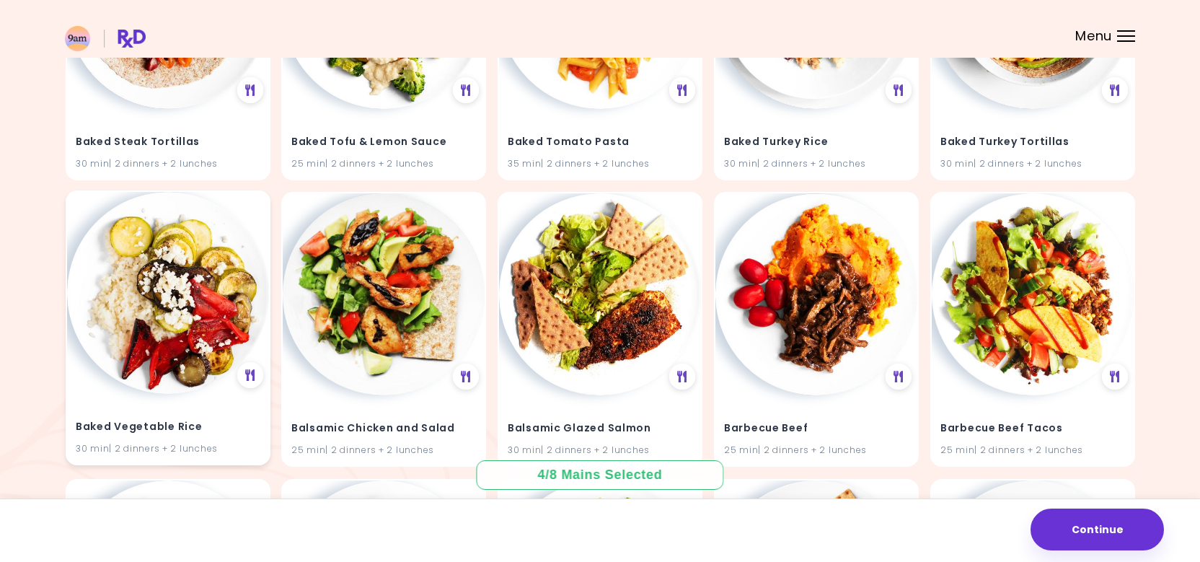
click at [162, 348] on img at bounding box center [168, 293] width 202 height 202
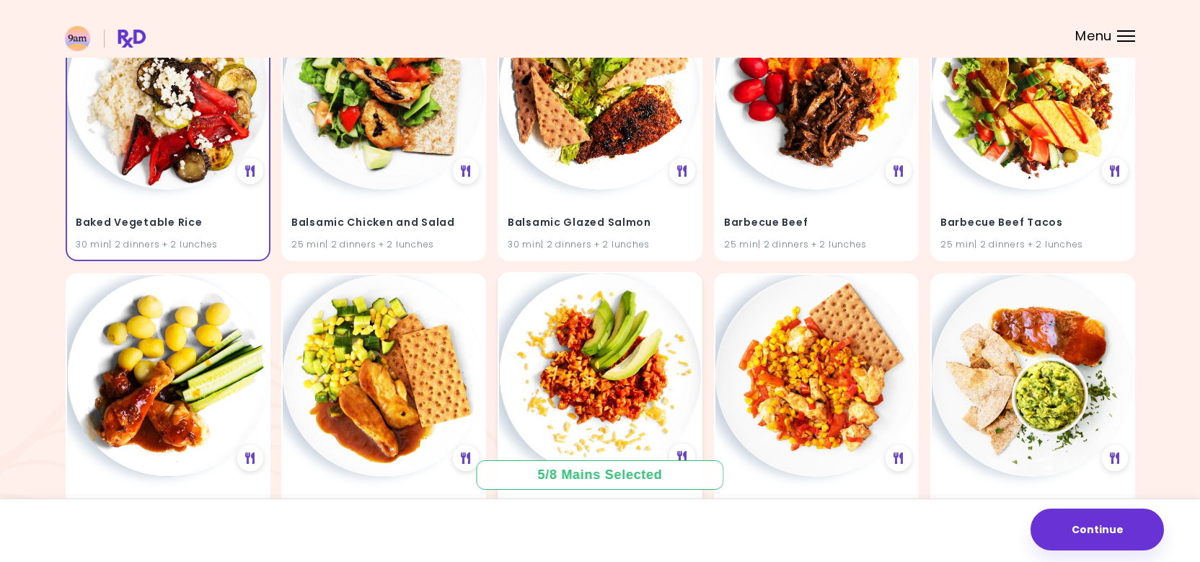
scroll to position [4282, 0]
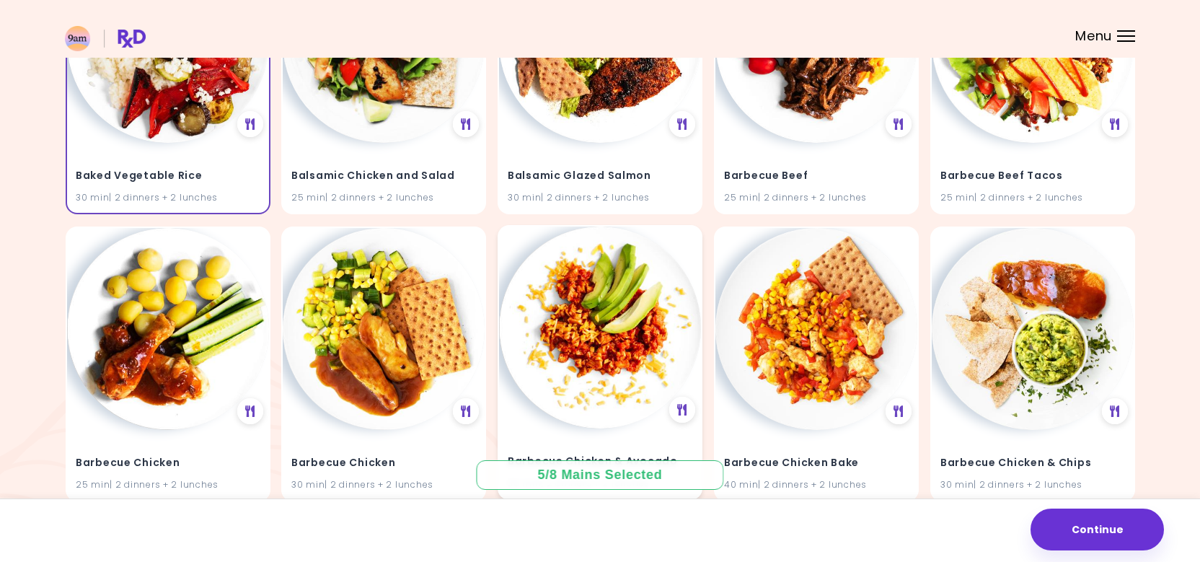
click at [553, 339] on img at bounding box center [600, 328] width 202 height 202
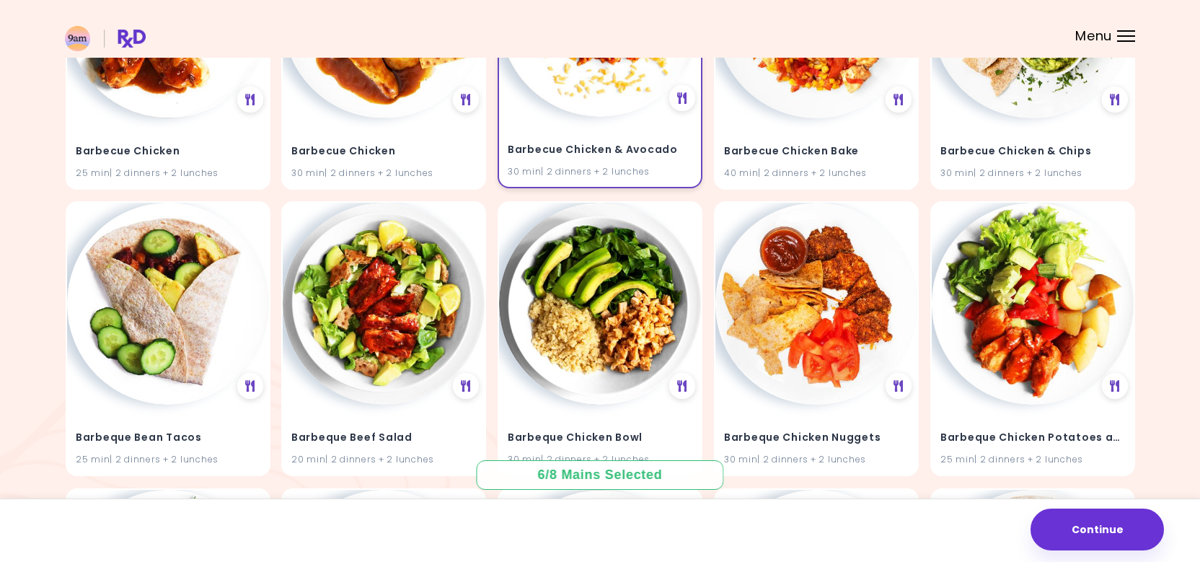
scroll to position [4672, 0]
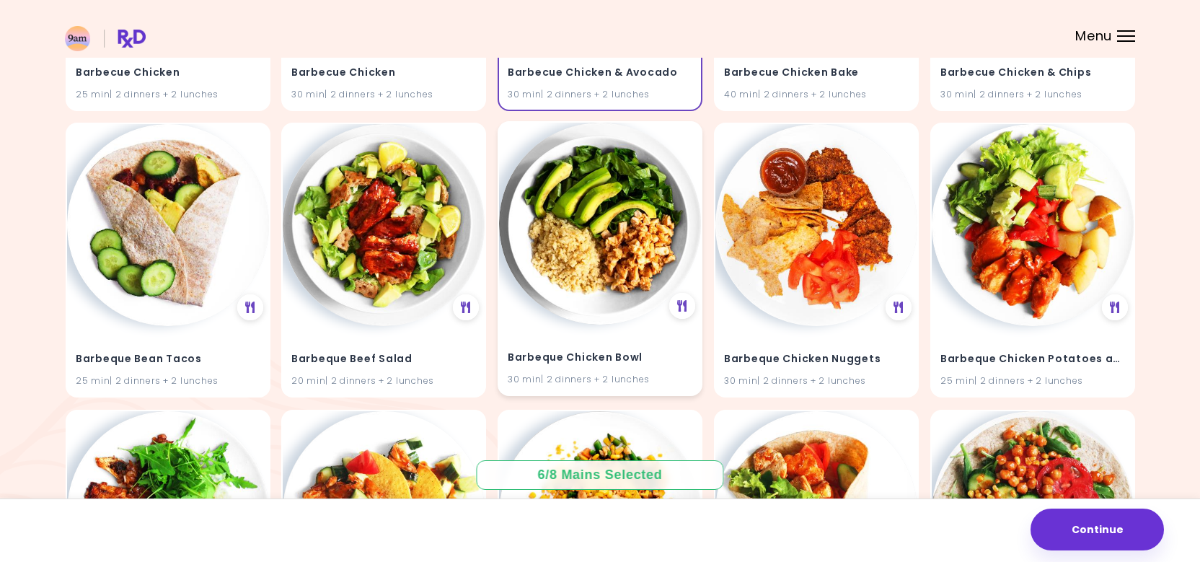
click at [616, 325] on div "Barbeque Chicken Bowl 30 min | 2 dinners + 2 lunches" at bounding box center [600, 360] width 202 height 71
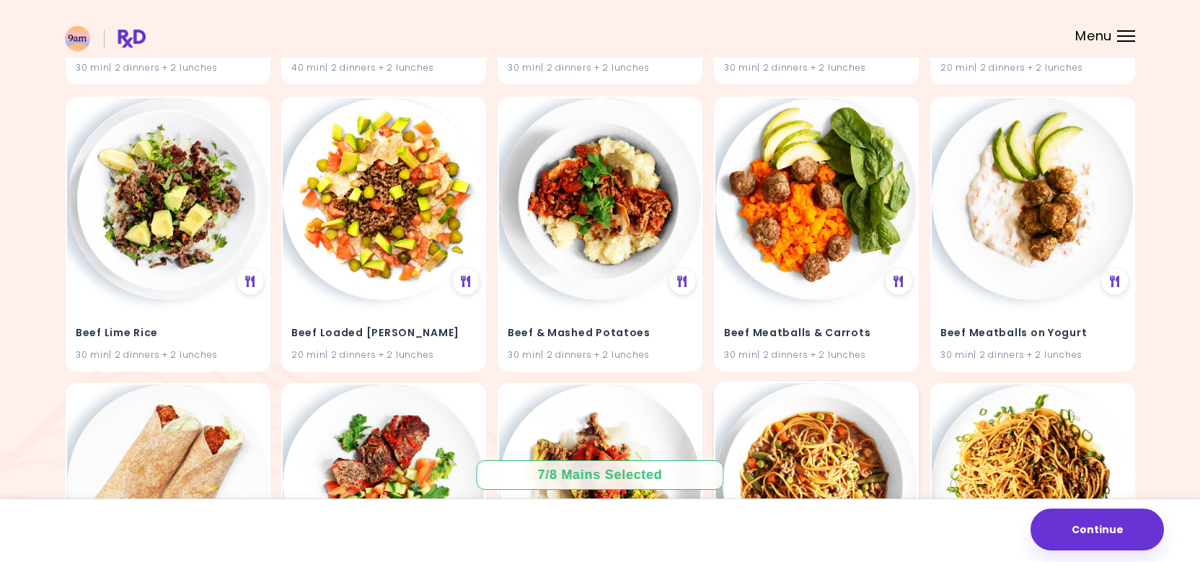
scroll to position [9786, 0]
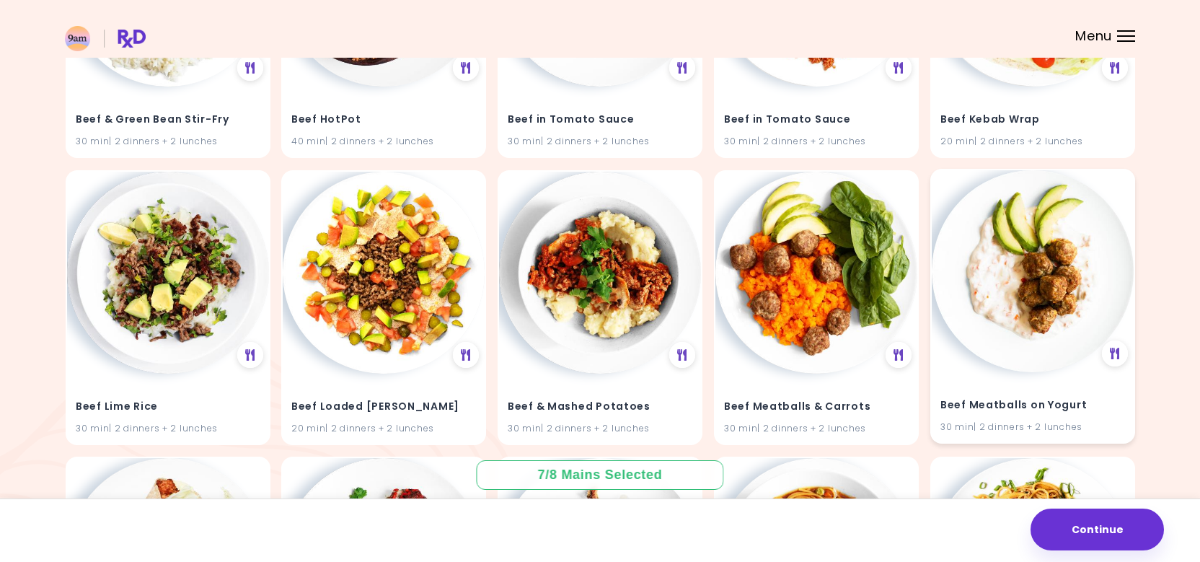
click at [964, 391] on div "Beef Meatballs on Yogurt 30 min | 2 dinners + 2 lunches" at bounding box center [1033, 407] width 202 height 71
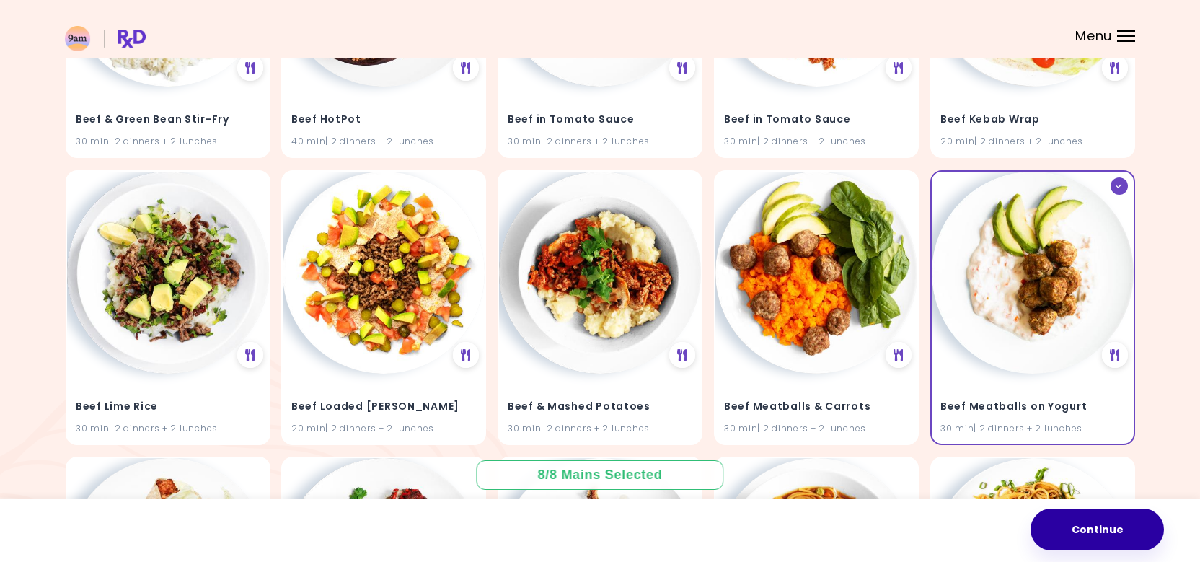
click at [1105, 545] on button "Continue" at bounding box center [1097, 530] width 133 height 42
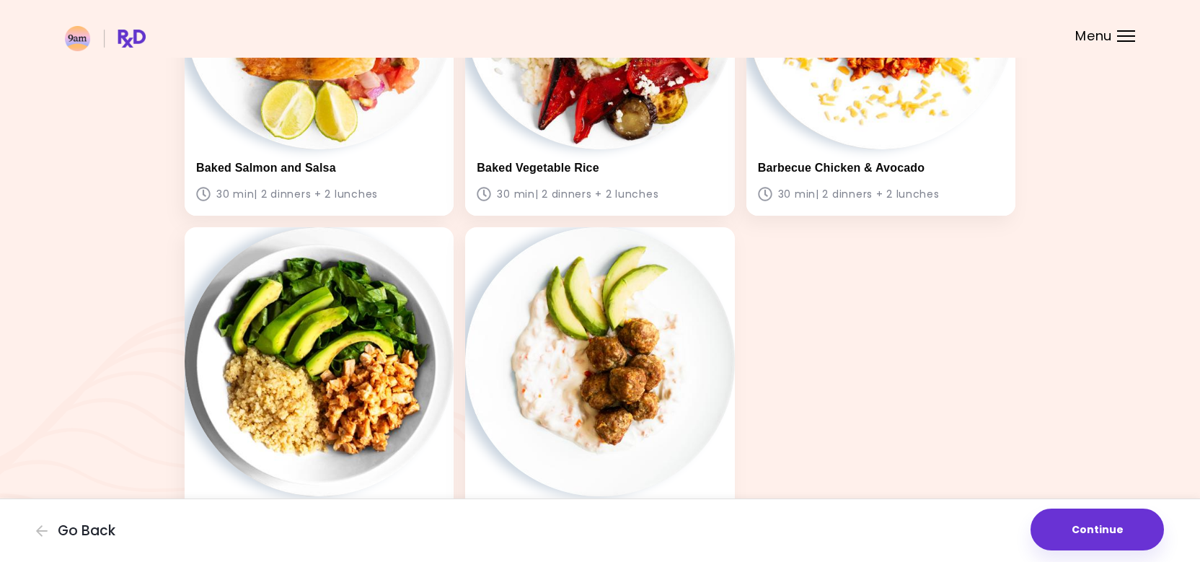
scroll to position [659, 0]
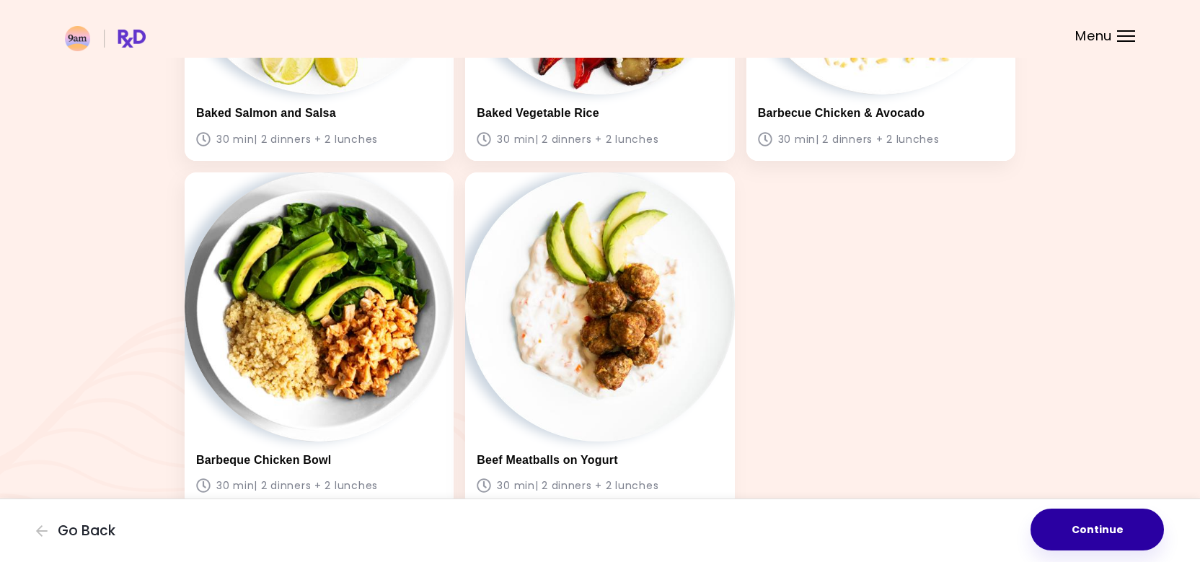
click at [1047, 519] on button "Continue" at bounding box center [1097, 530] width 133 height 42
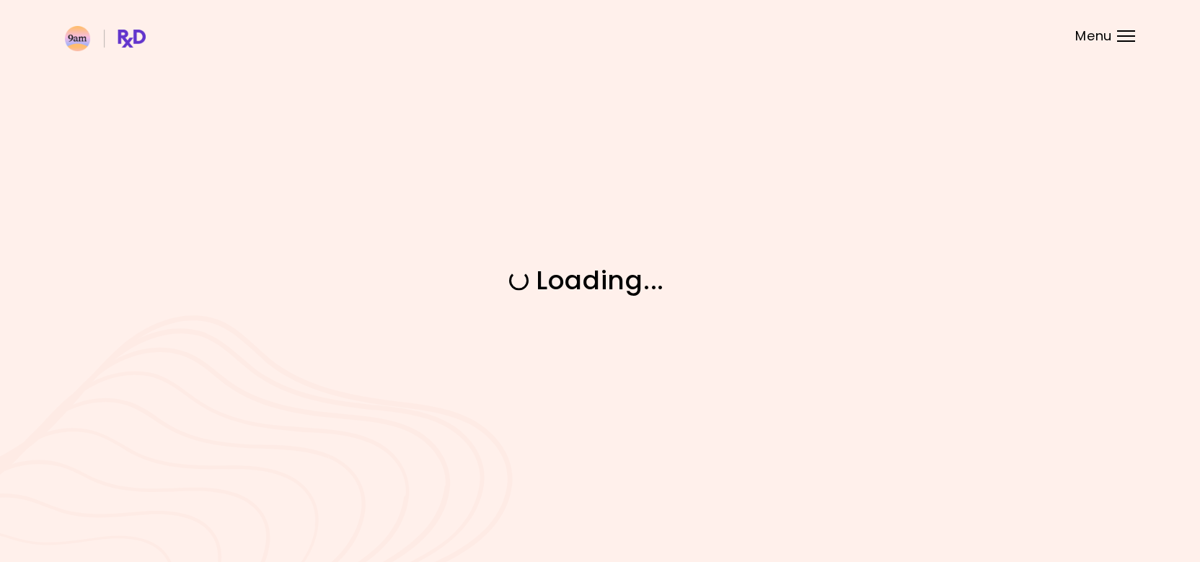
scroll to position [0, 0]
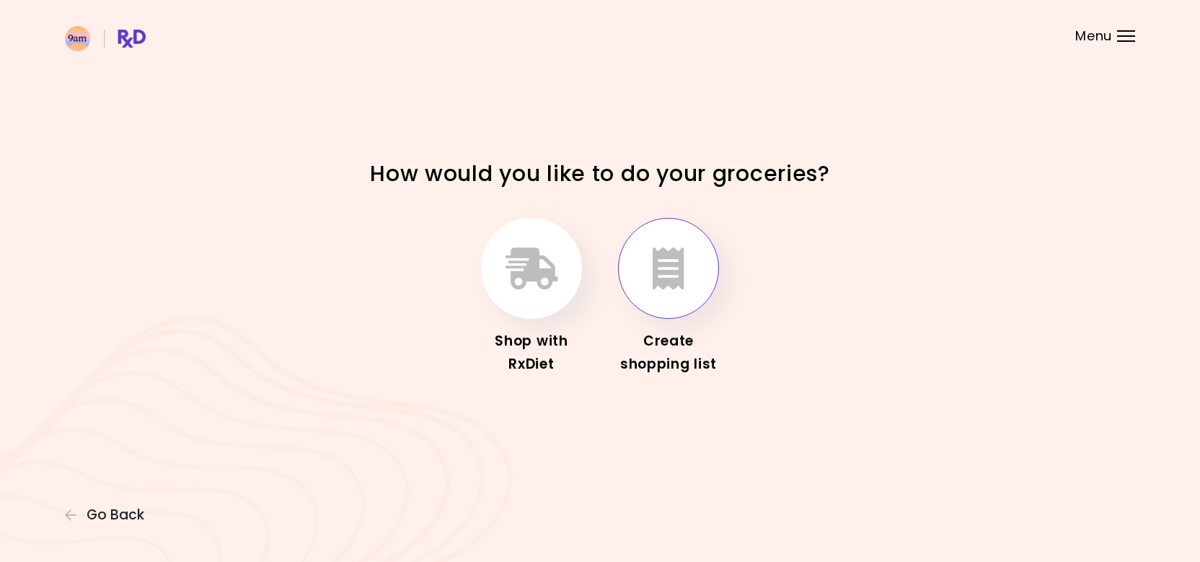
click at [694, 291] on button "button" at bounding box center [668, 268] width 101 height 101
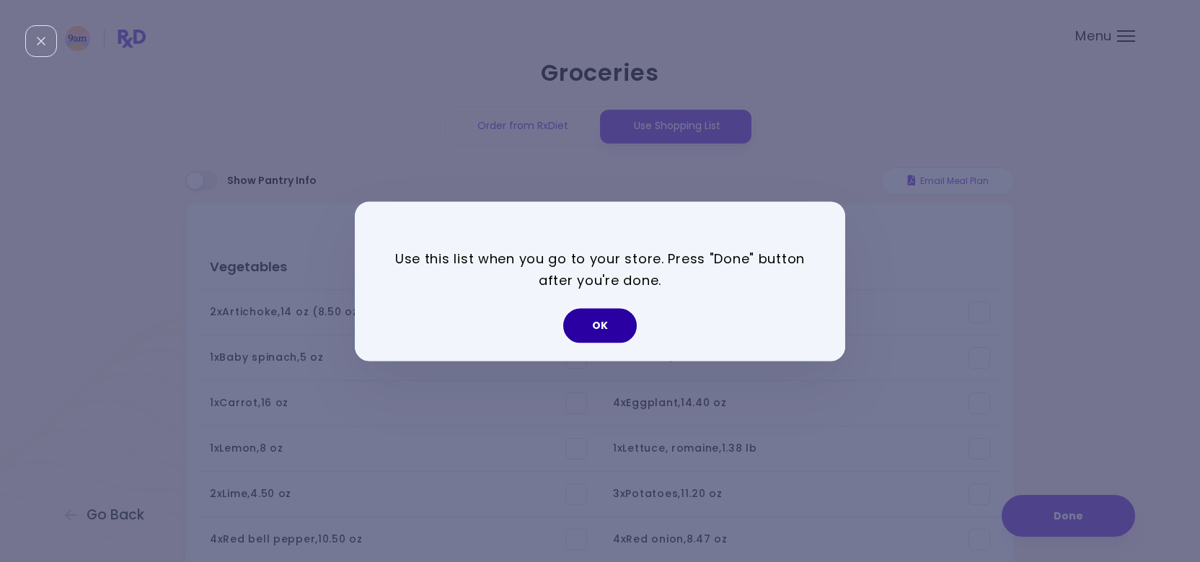
click at [592, 334] on button "OK" at bounding box center [600, 325] width 74 height 35
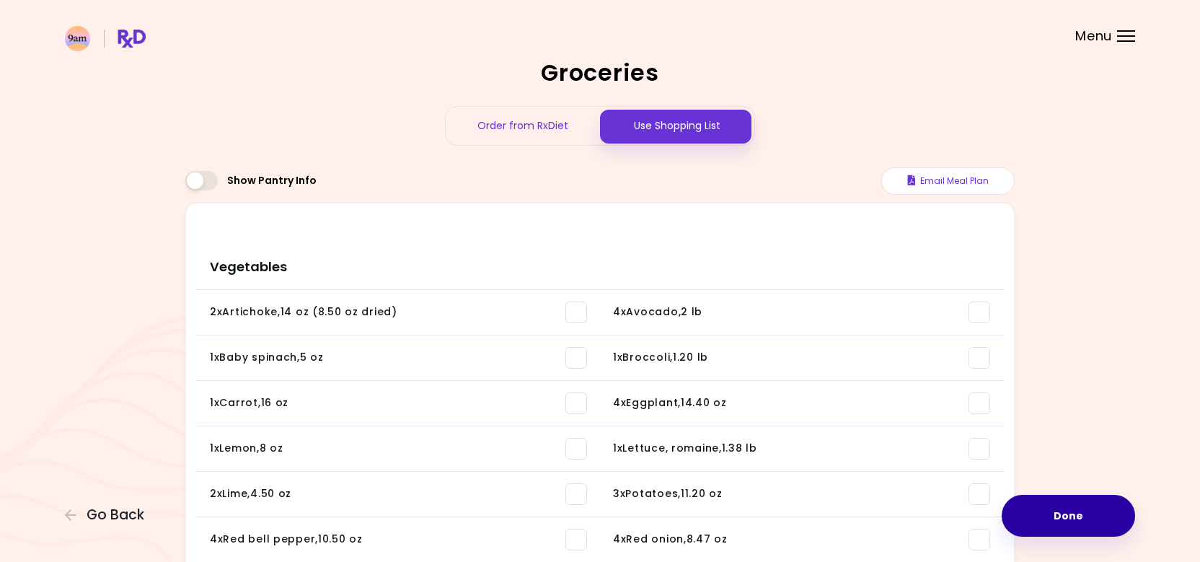
click at [1114, 510] on button "Done" at bounding box center [1068, 516] width 133 height 42
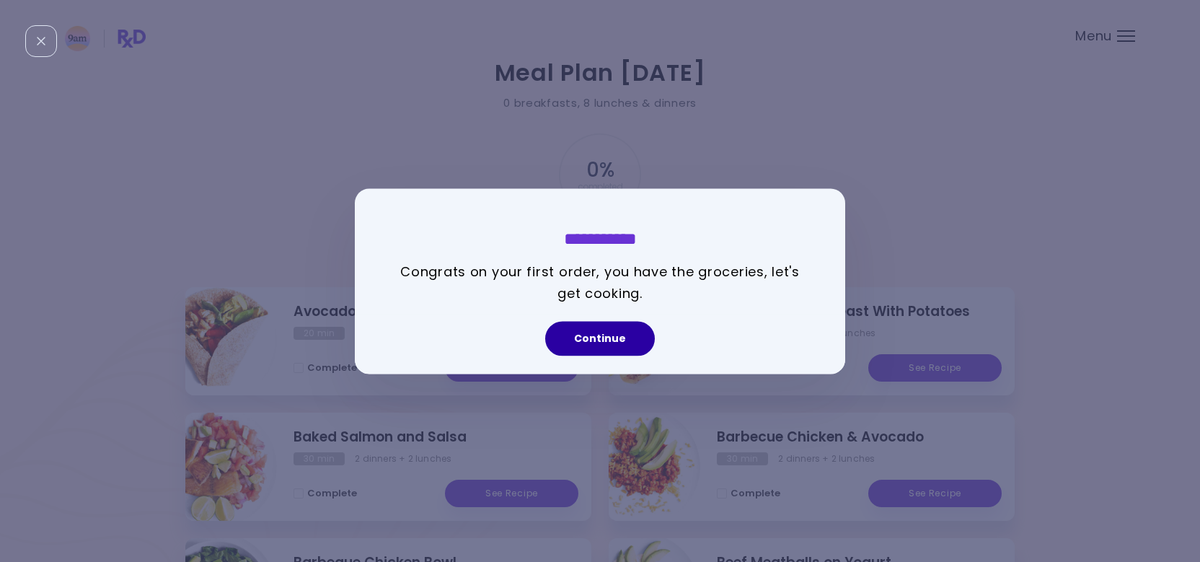
click at [630, 350] on button "Continue" at bounding box center [600, 338] width 110 height 35
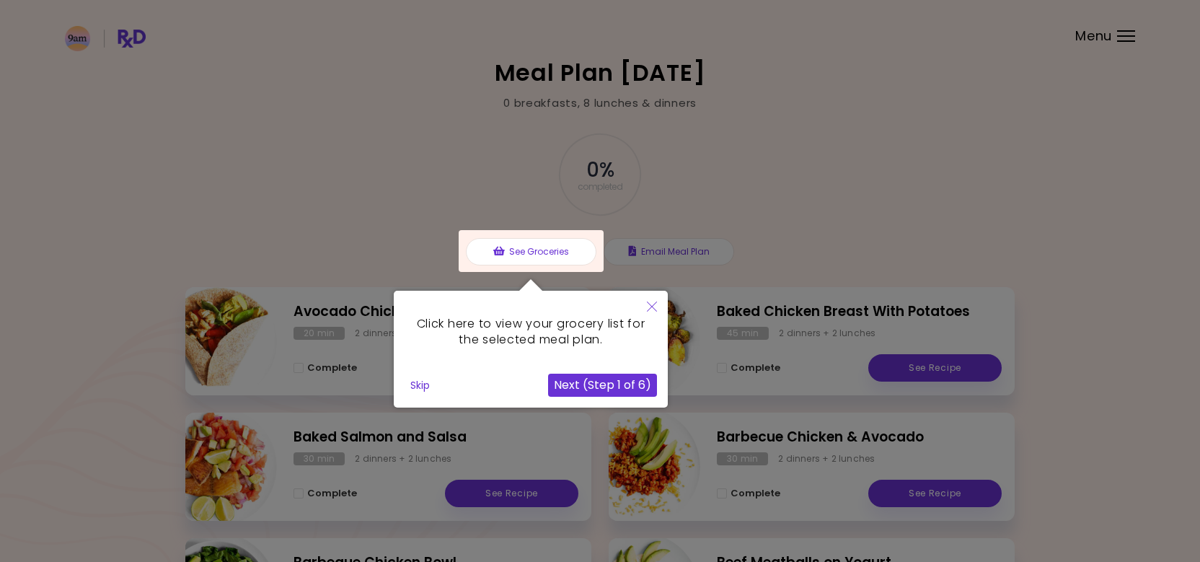
click at [657, 306] on button "Close" at bounding box center [652, 308] width 32 height 34
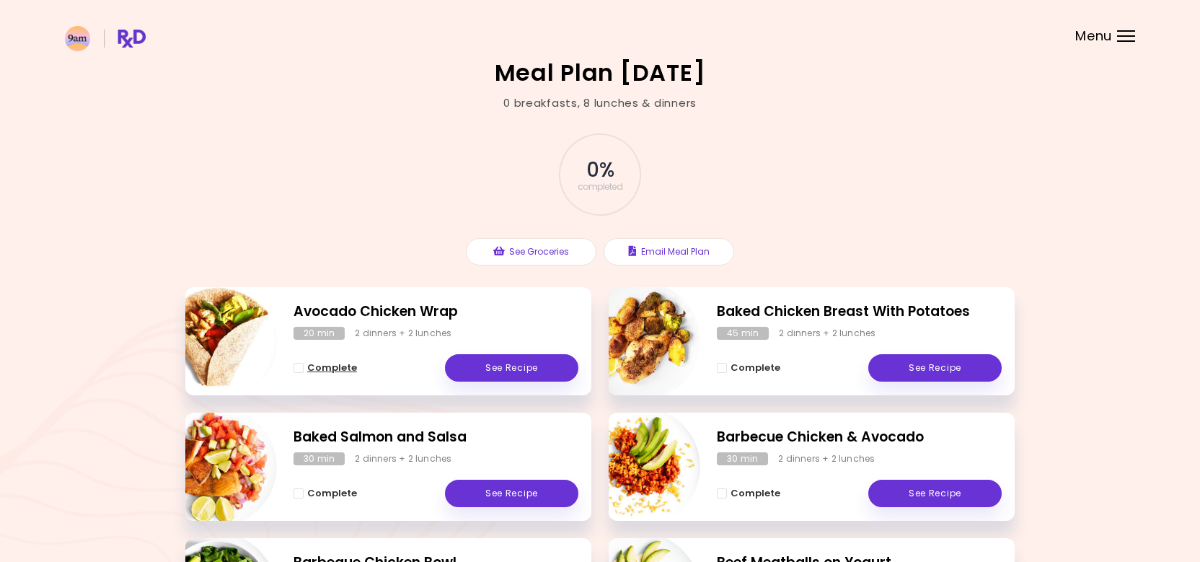
click at [301, 359] on button "Complete" at bounding box center [325, 367] width 63 height 17
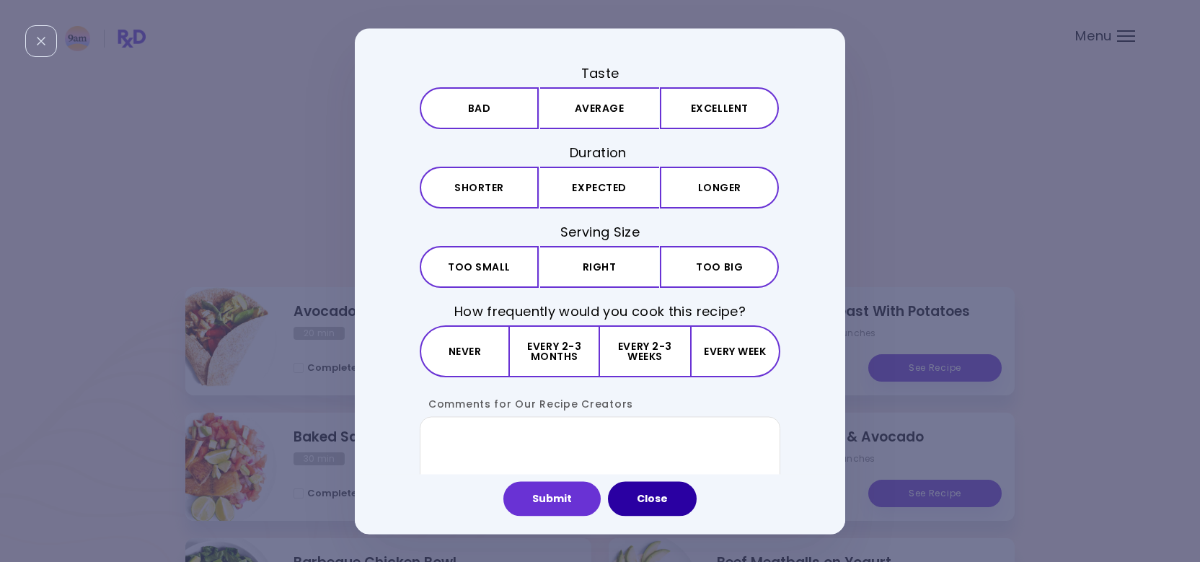
click at [648, 502] on button "Close" at bounding box center [652, 498] width 89 height 35
